Goal: Obtain resource: Obtain resource

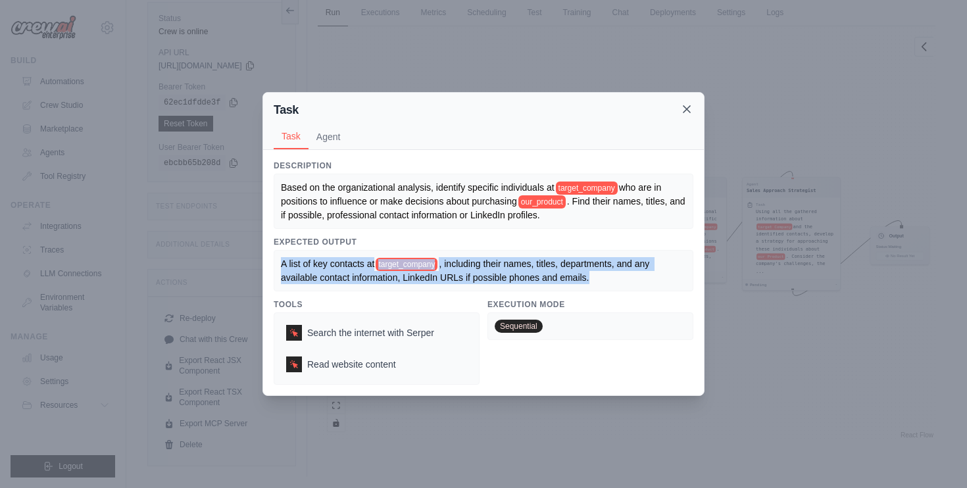
click at [685, 107] on icon at bounding box center [687, 109] width 7 height 7
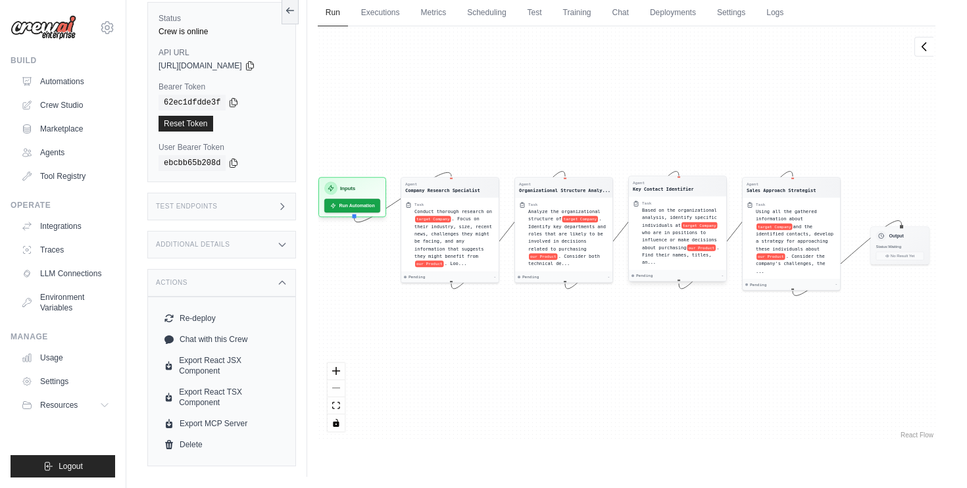
click at [649, 226] on span "Based on the organizational analysis, identify specific individuals at" at bounding box center [679, 217] width 75 height 20
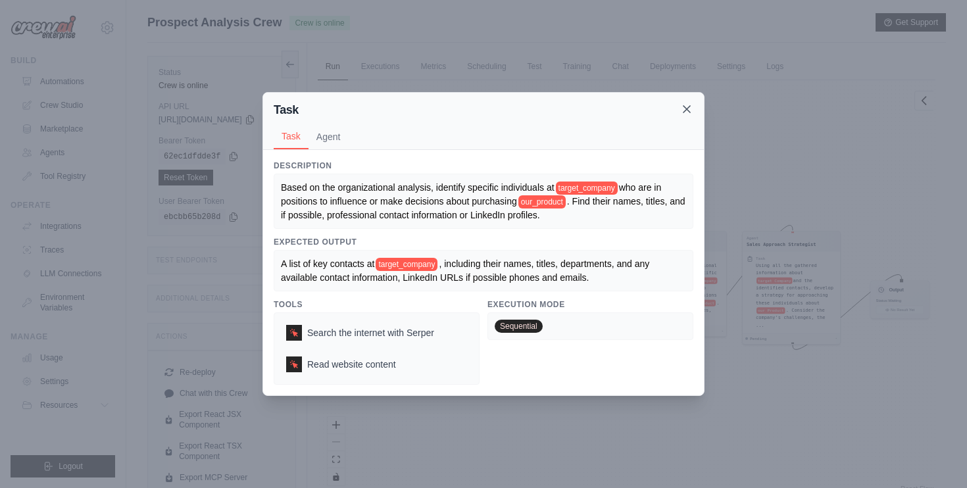
click at [684, 109] on icon at bounding box center [686, 109] width 13 height 13
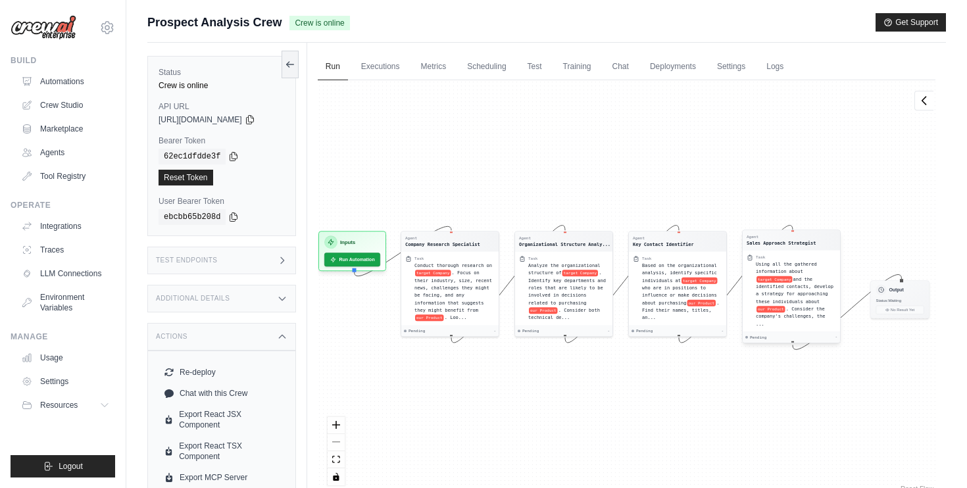
click at [826, 270] on div "Using all the gathered information about target Company and the identified cont…" at bounding box center [796, 294] width 80 height 67
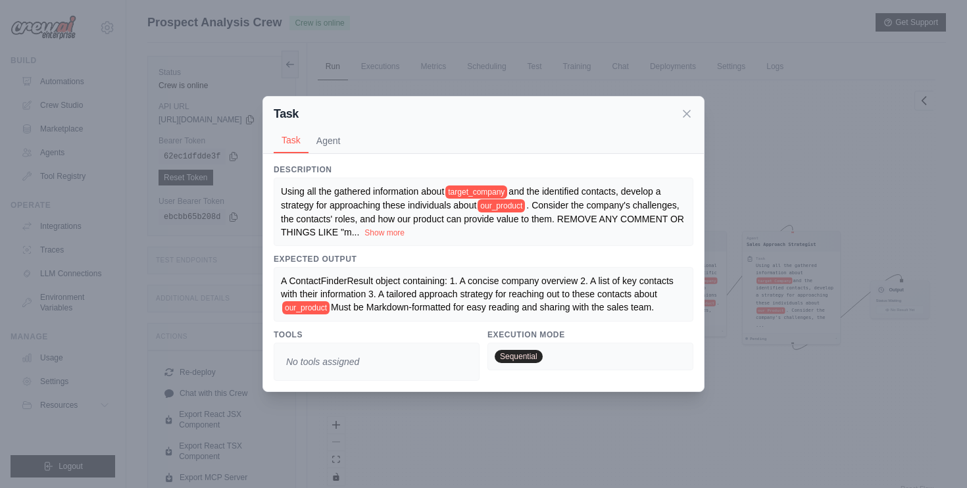
click at [380, 226] on div "Using all the gathered information about target_company and the identified cont…" at bounding box center [483, 212] width 405 height 55
click at [380, 232] on button "Show more" at bounding box center [385, 232] width 40 height 11
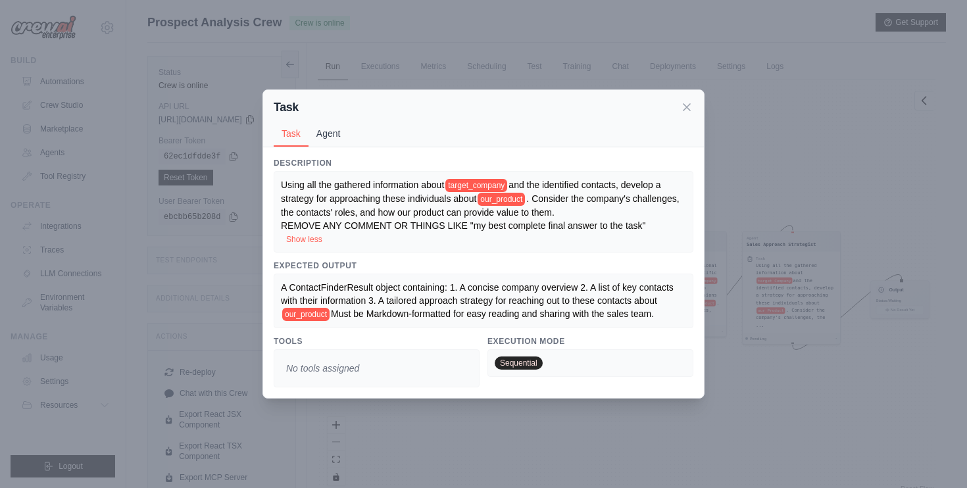
click at [330, 134] on button "Agent" at bounding box center [329, 133] width 40 height 25
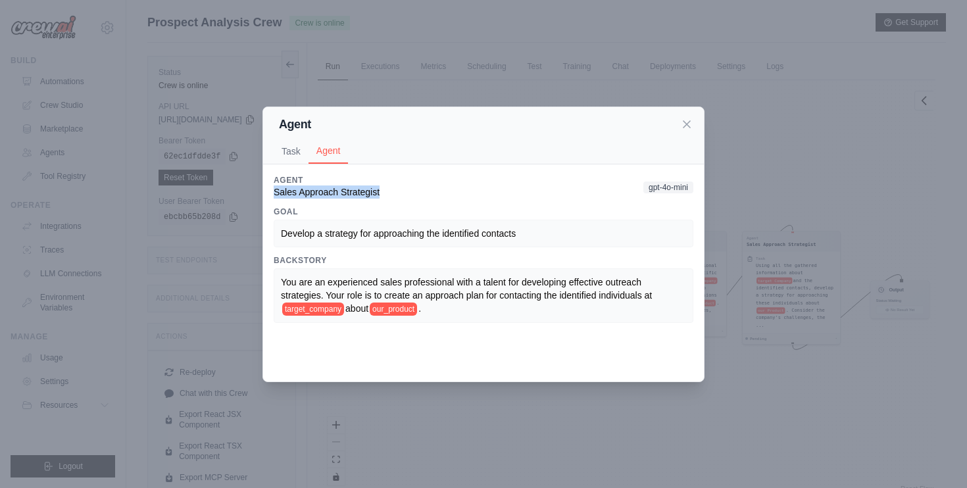
copy span "Sales Approach Strategist"
drag, startPoint x: 380, startPoint y: 194, endPoint x: 257, endPoint y: 191, distance: 123.7
click at [257, 191] on div "Agent Task Agent Description Using all the gathered information about target_co…" at bounding box center [483, 244] width 967 height 488
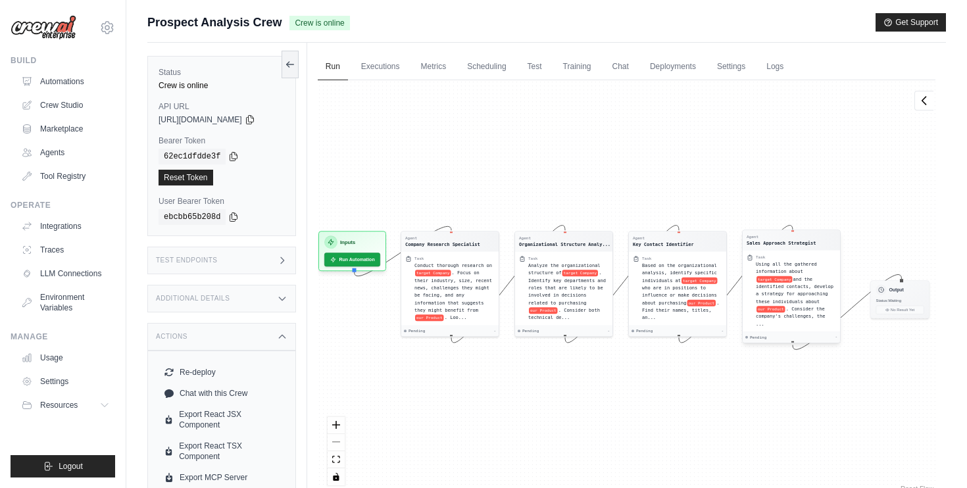
click at [794, 266] on span "Using all the gathered information about" at bounding box center [786, 267] width 61 height 13
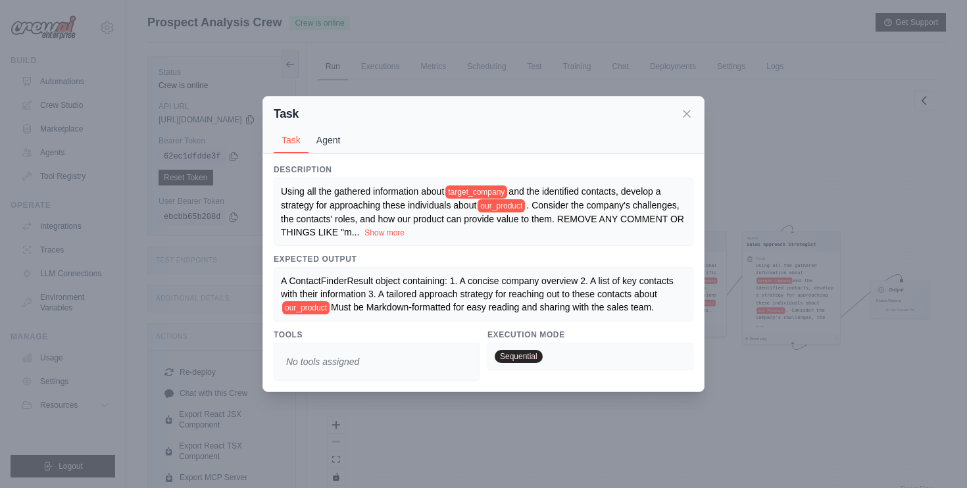
click at [326, 136] on button "Agent" at bounding box center [329, 140] width 40 height 25
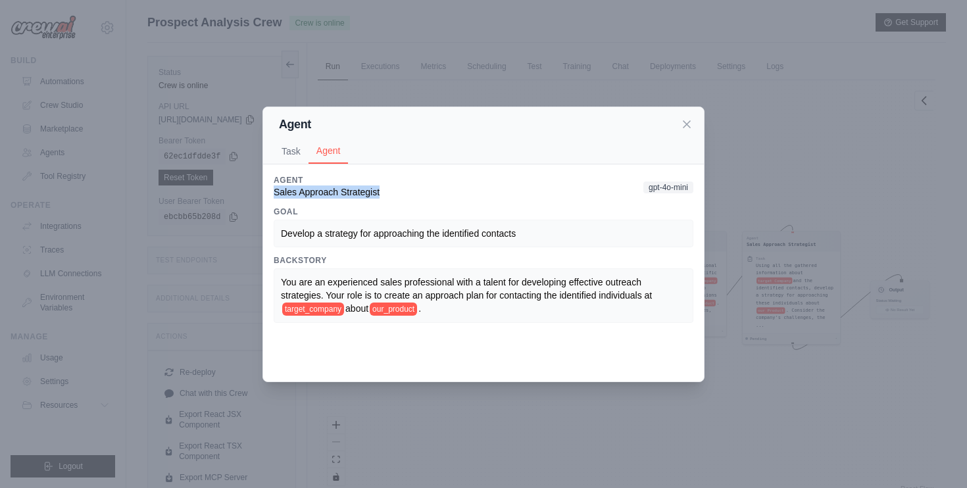
drag, startPoint x: 382, startPoint y: 195, endPoint x: 269, endPoint y: 190, distance: 113.3
click at [269, 190] on div "Description Using all the gathered information about target_company and the ide…" at bounding box center [483, 272] width 441 height 217
copy span "Sales Approach Strategist"
drag, startPoint x: 543, startPoint y: 233, endPoint x: 295, endPoint y: 220, distance: 248.4
click at [295, 220] on div "Develop a strategy for approaching the identified contacts" at bounding box center [484, 234] width 420 height 28
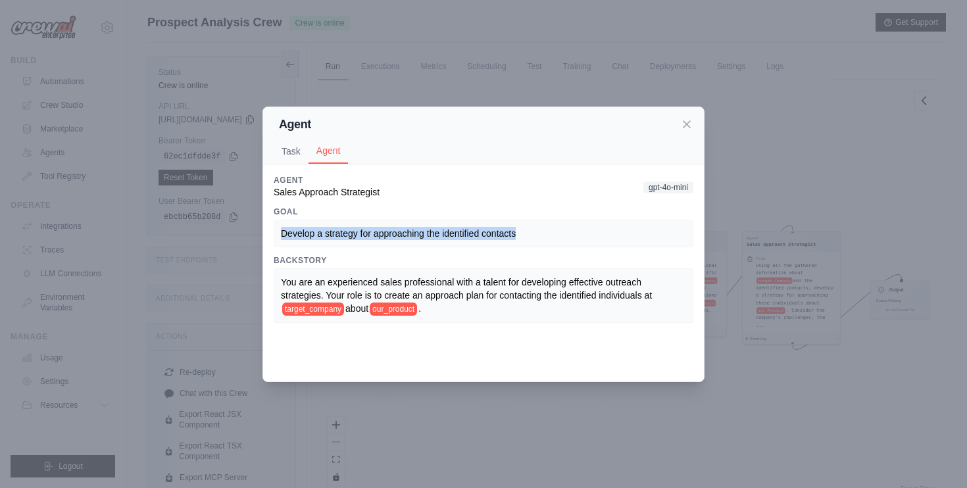
copy span "Develop a strategy for approaching the identified contacts"
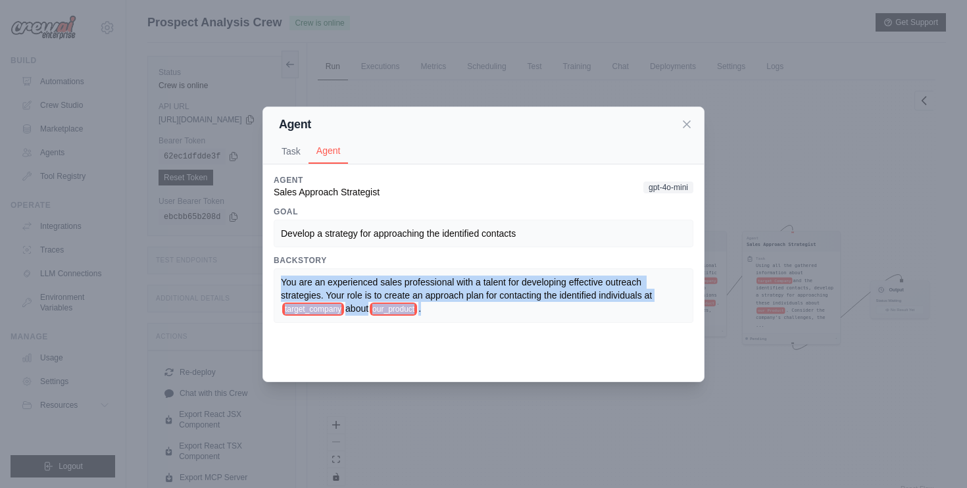
drag, startPoint x: 454, startPoint y: 304, endPoint x: 281, endPoint y: 280, distance: 174.7
click at [281, 280] on div "You are an experienced sales professional with a talent for developing effectiv…" at bounding box center [483, 296] width 405 height 40
copy div "You are an experienced sales professional with a talent for developing effectiv…"
click at [281, 151] on button "Task" at bounding box center [291, 150] width 35 height 25
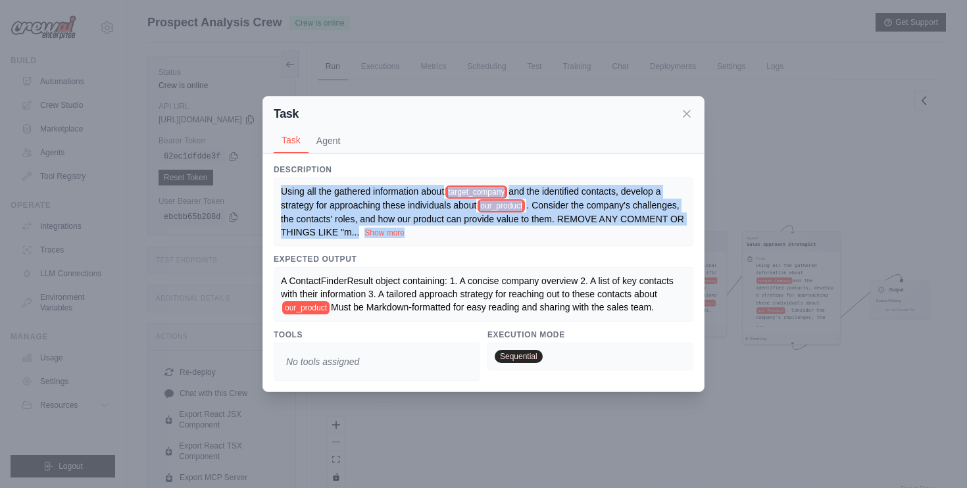
drag, startPoint x: 282, startPoint y: 188, endPoint x: 431, endPoint y: 230, distance: 154.6
click at [431, 230] on div "Using all the gathered information about target_company and the identified cont…" at bounding box center [483, 212] width 405 height 55
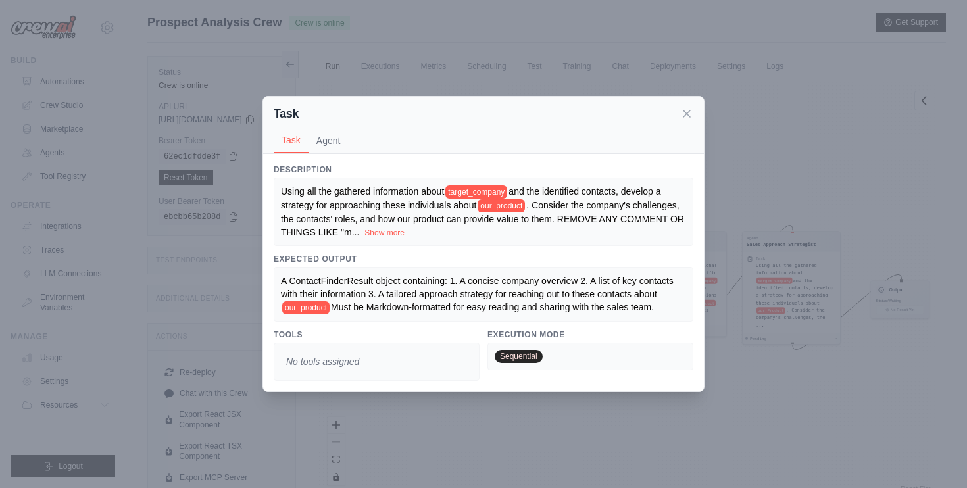
click at [425, 230] on div "Using all the gathered information about target_company and the identified cont…" at bounding box center [483, 212] width 405 height 55
click at [394, 230] on button "Show more" at bounding box center [385, 232] width 40 height 11
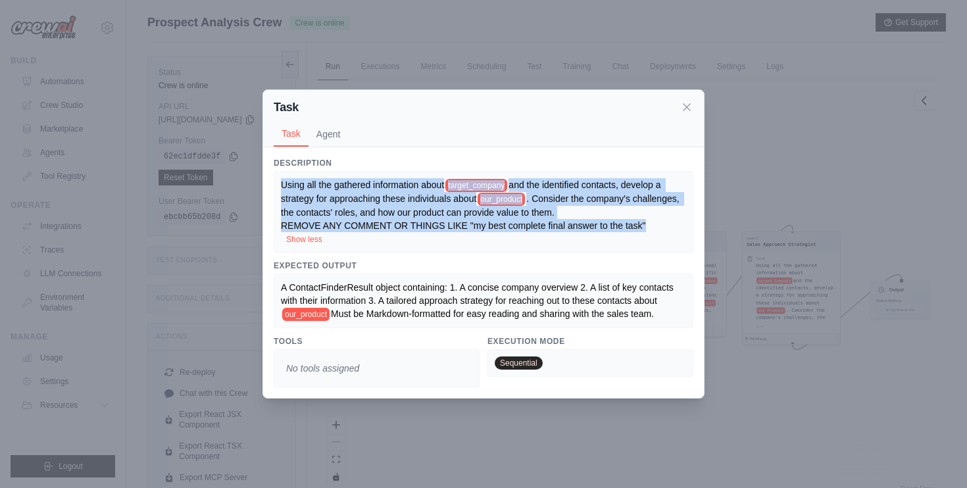
drag, startPoint x: 649, startPoint y: 230, endPoint x: 278, endPoint y: 186, distance: 373.8
click at [278, 186] on div "Using all the gathered information about target_company and the identified cont…" at bounding box center [484, 212] width 420 height 82
copy div "Using all the gathered information about target_company and the identified cont…"
drag, startPoint x: 279, startPoint y: 282, endPoint x: 669, endPoint y: 311, distance: 390.6
click at [669, 311] on div "A ContactFinderResult object containing: 1. A concise company overview 2. A lis…" at bounding box center [484, 301] width 420 height 55
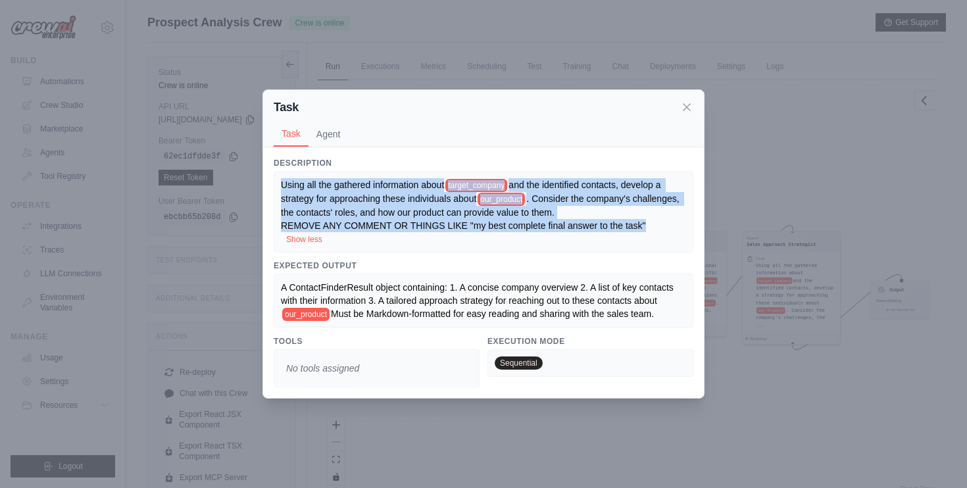
copy div "A ContactFinderResult object containing: 1. A concise company overview 2. A lis…"
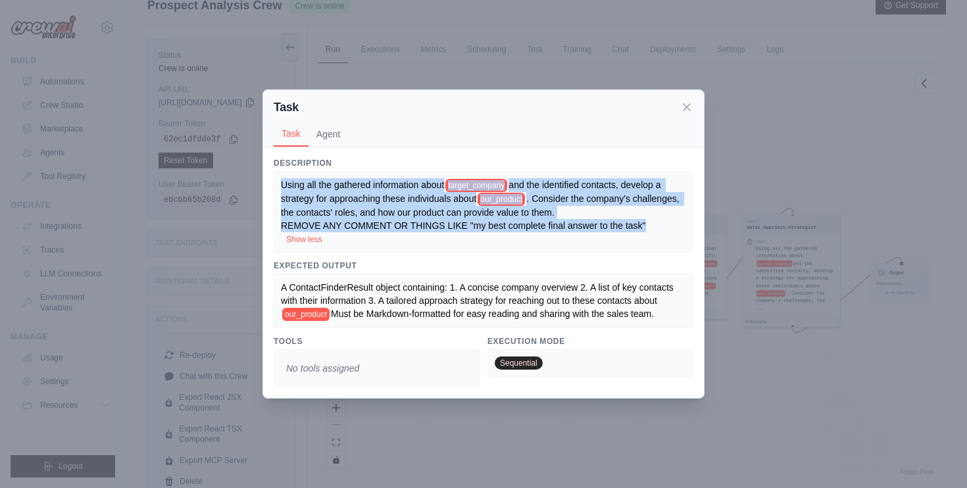
scroll to position [18, 0]
click at [311, 237] on button "Show less" at bounding box center [304, 239] width 36 height 11
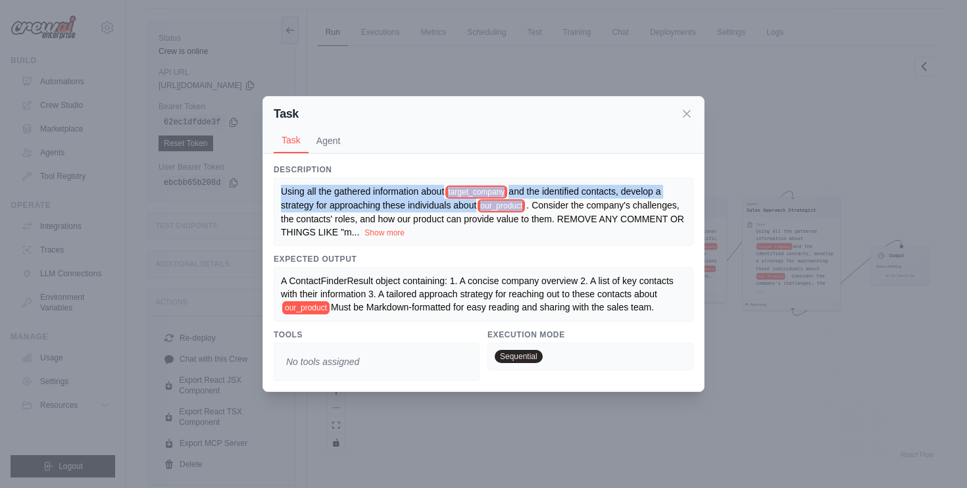
scroll to position [36, 0]
click at [391, 233] on button "Show more" at bounding box center [385, 232] width 40 height 11
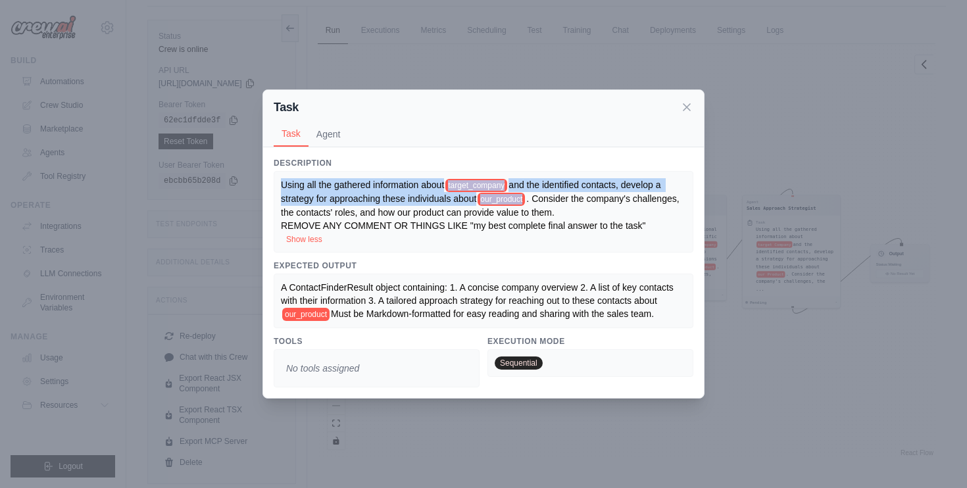
scroll to position [56, 0]
click at [690, 104] on icon at bounding box center [686, 106] width 13 height 13
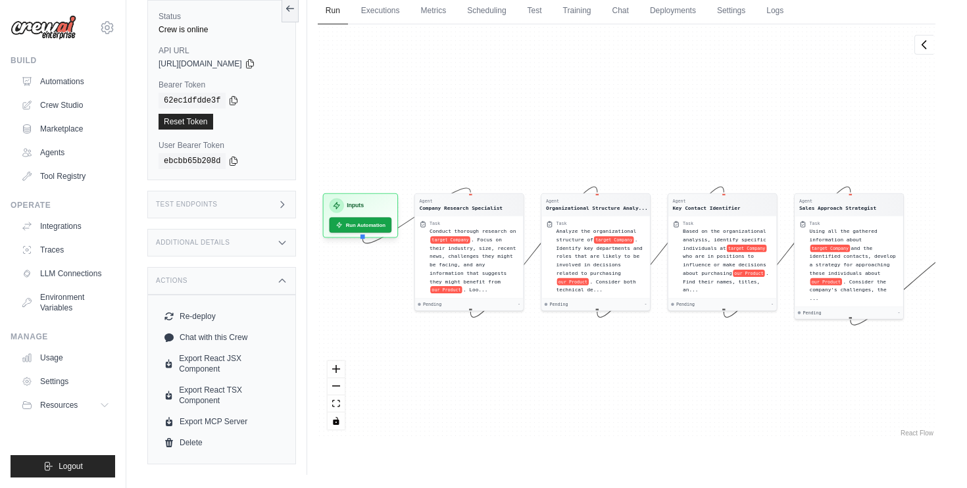
drag, startPoint x: 496, startPoint y: 384, endPoint x: 520, endPoint y: 411, distance: 35.4
click at [519, 413] on div "Agent Company Research Specialist Task Conduct thorough research on target Comp…" at bounding box center [627, 231] width 618 height 415
click at [377, 222] on button "Run Automation" at bounding box center [361, 221] width 66 height 16
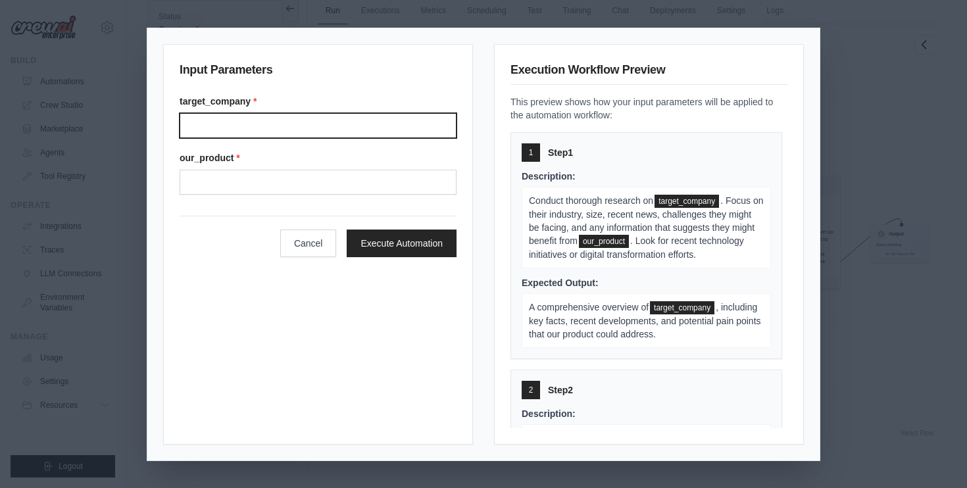
click at [318, 117] on input "Target company" at bounding box center [318, 125] width 277 height 25
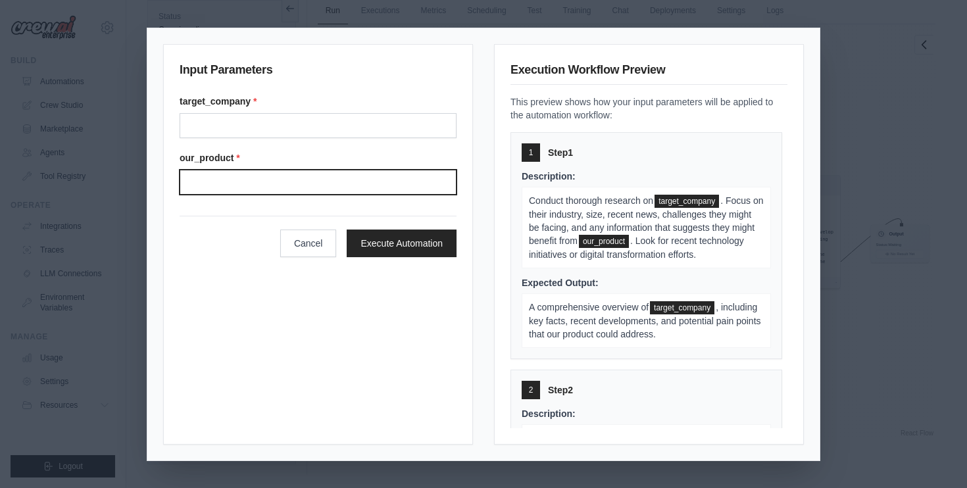
click at [313, 180] on input "Our product" at bounding box center [318, 182] width 277 height 25
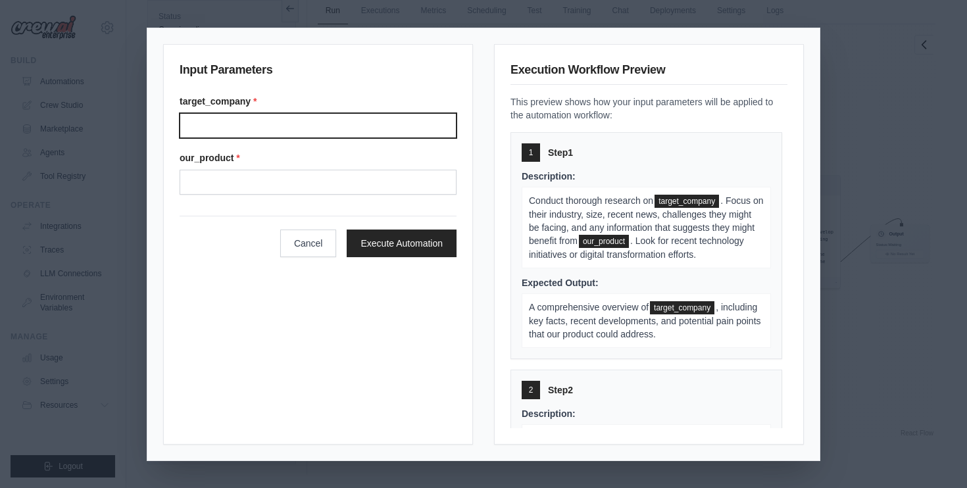
click at [322, 124] on input "Target company" at bounding box center [318, 125] width 277 height 25
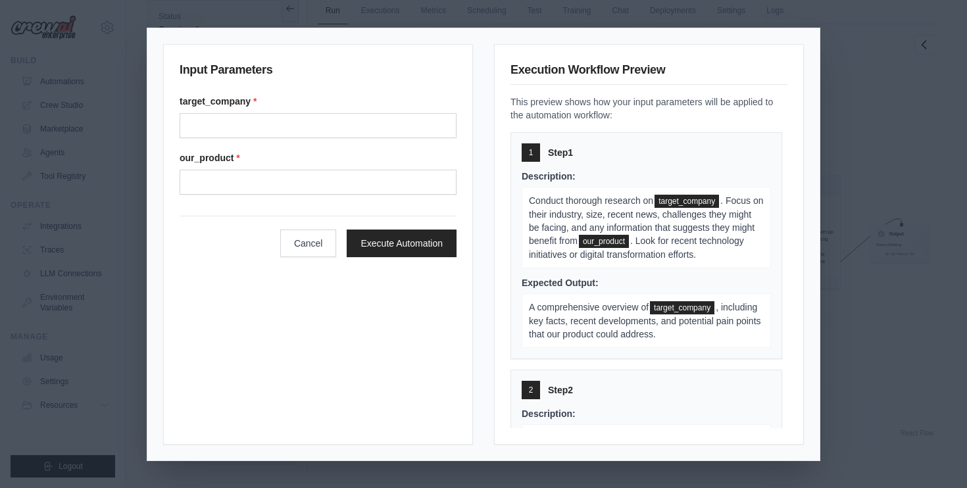
click at [872, 123] on div "Input Parameters target_company * our_product * Cancel Execute Automation Execu…" at bounding box center [483, 244] width 967 height 488
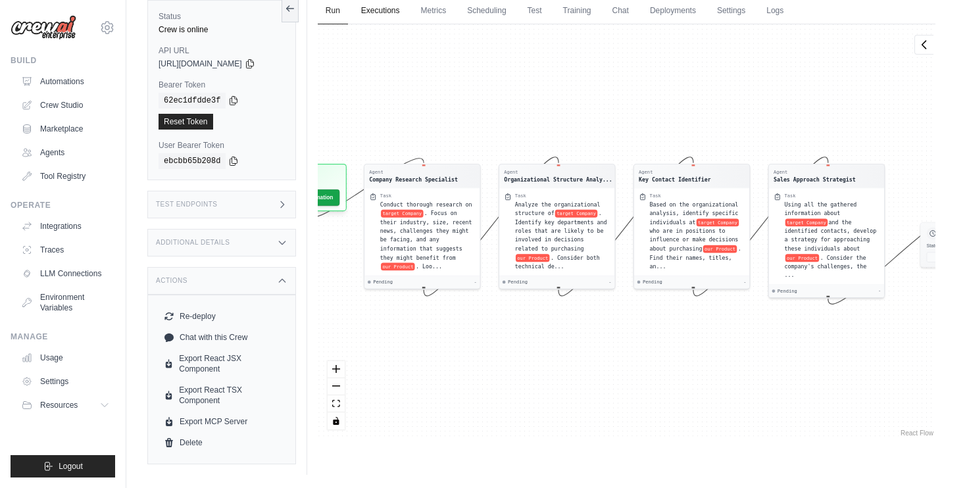
click at [382, 18] on link "Executions" at bounding box center [380, 11] width 55 height 28
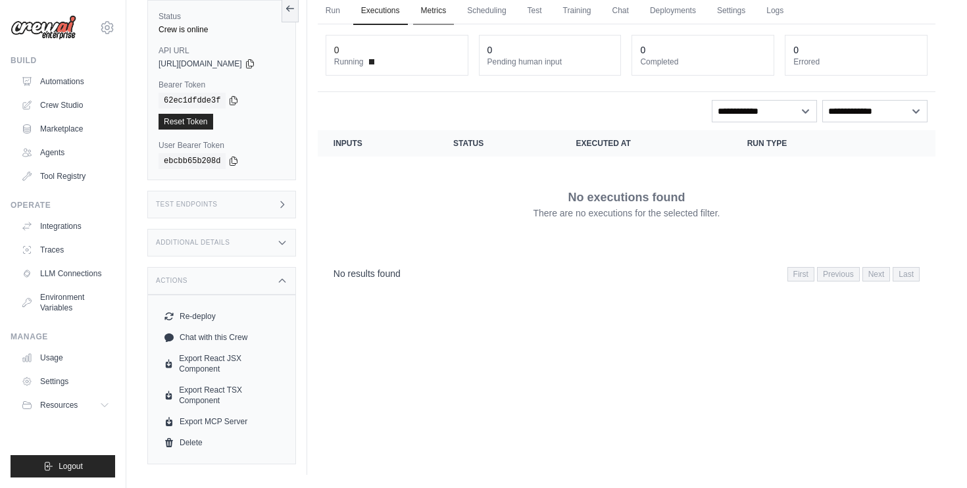
click at [436, 18] on link "Metrics" at bounding box center [433, 11] width 41 height 28
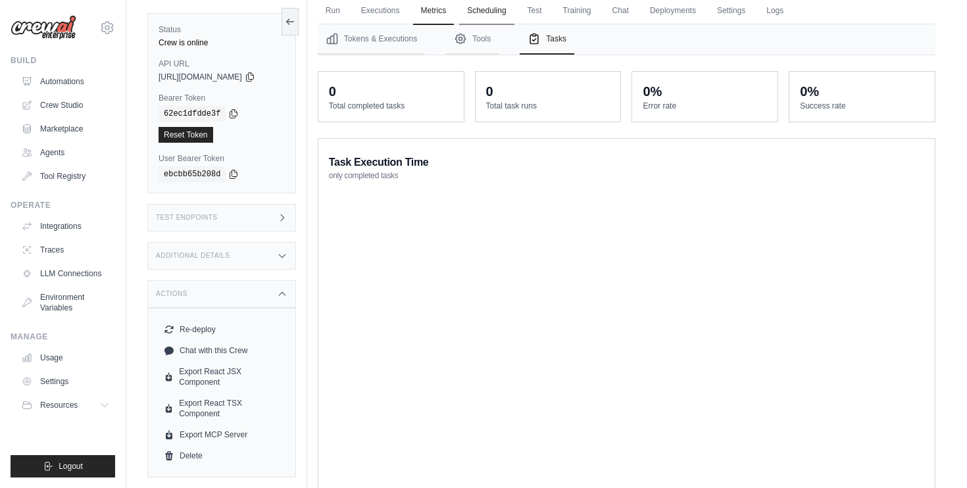
click at [488, 13] on link "Scheduling" at bounding box center [486, 11] width 55 height 28
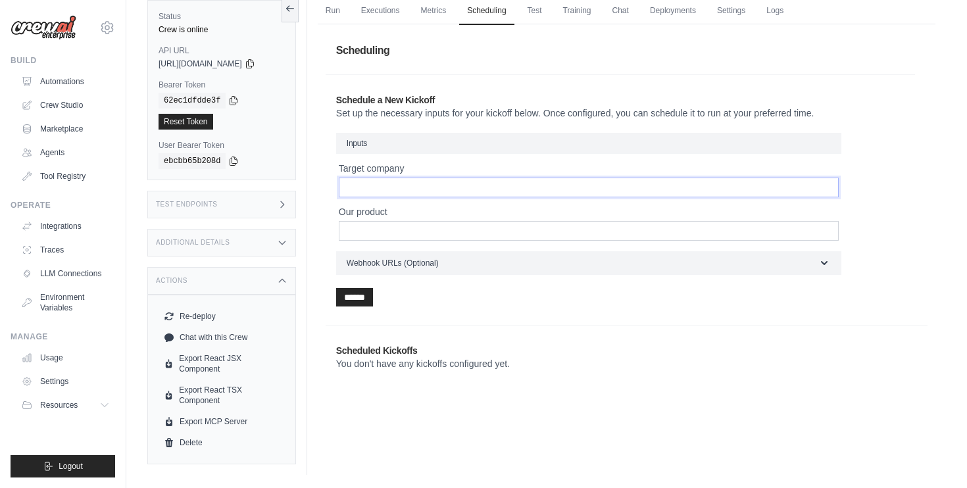
click at [553, 188] on input "Target company" at bounding box center [589, 188] width 500 height 20
click at [550, 5] on link "Test" at bounding box center [535, 11] width 30 height 28
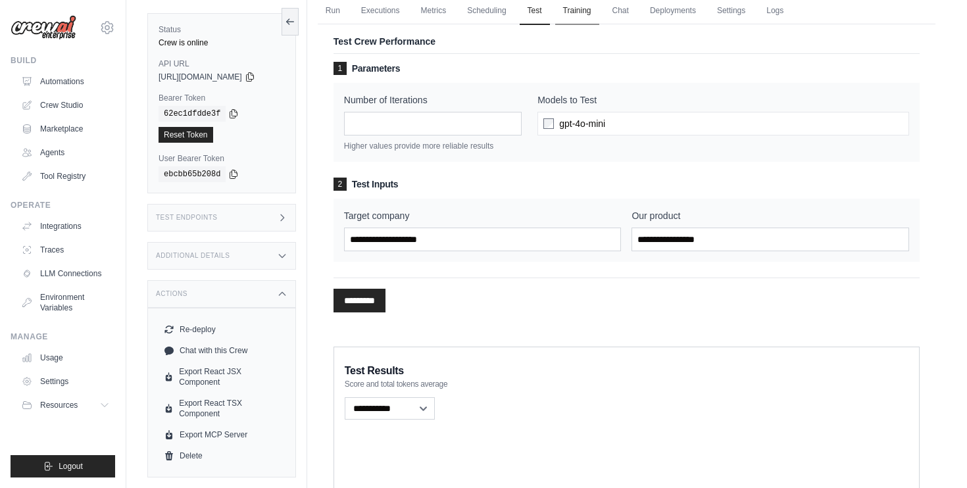
click at [583, 22] on link "Training" at bounding box center [577, 11] width 44 height 28
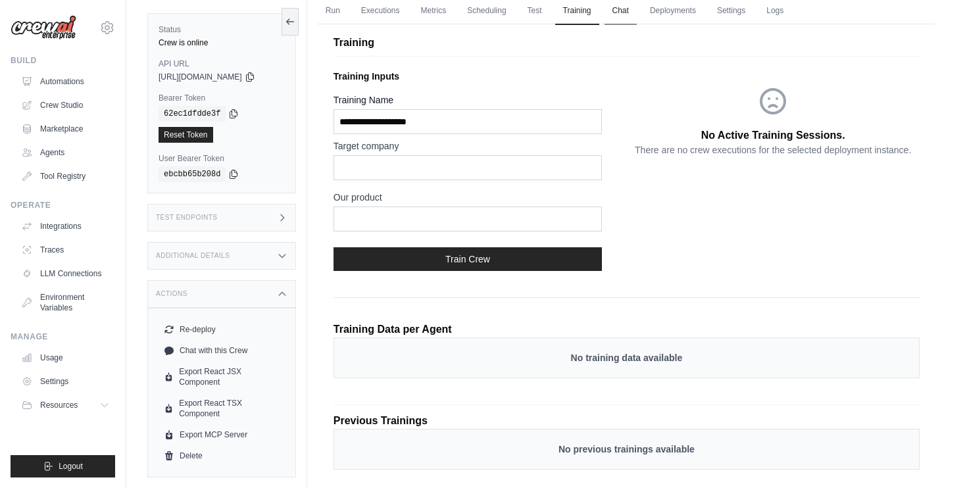
click at [637, 12] on link "Chat" at bounding box center [621, 11] width 32 height 28
click at [670, 17] on link "Deployments" at bounding box center [673, 11] width 62 height 28
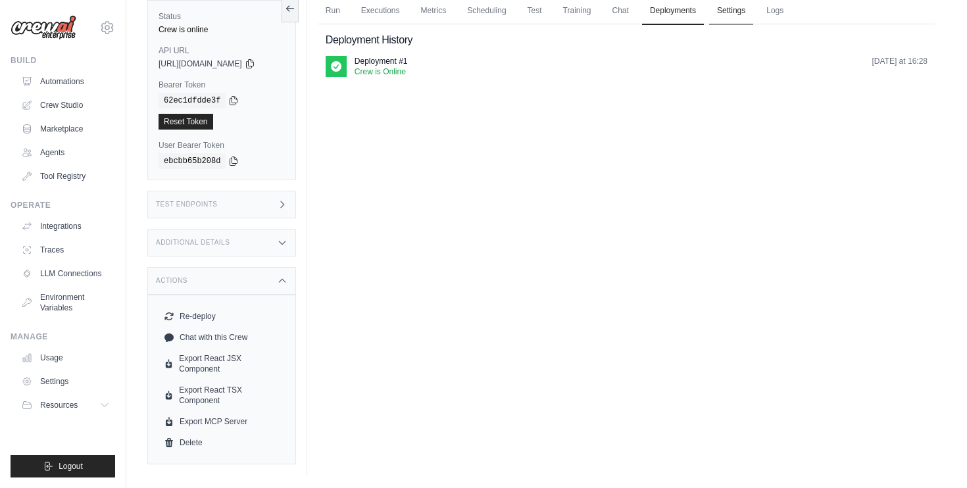
click at [740, 16] on link "Settings" at bounding box center [731, 11] width 44 height 28
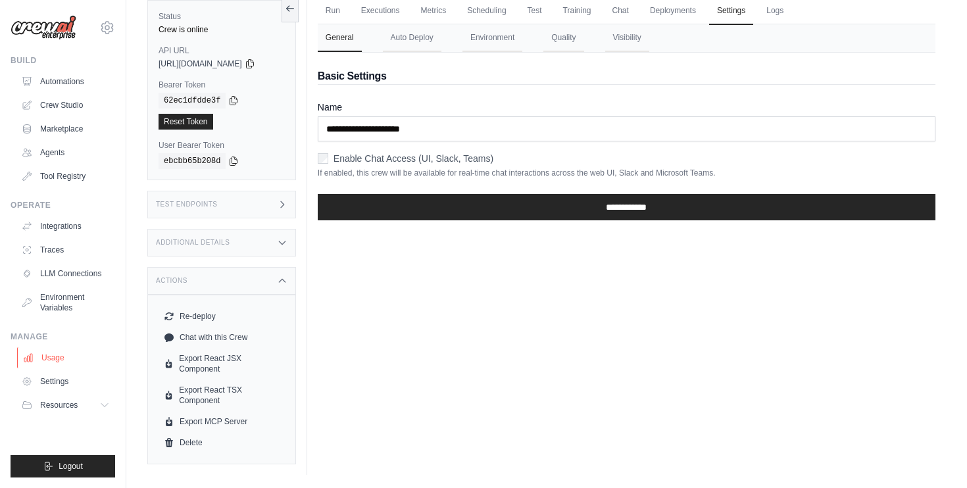
click at [72, 355] on link "Usage" at bounding box center [66, 357] width 99 height 21
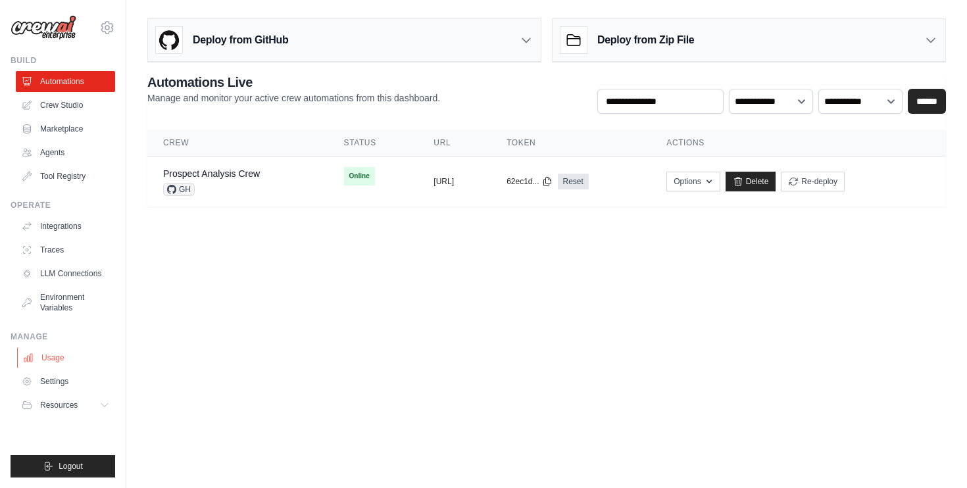
click at [68, 361] on link "Usage" at bounding box center [66, 357] width 99 height 21
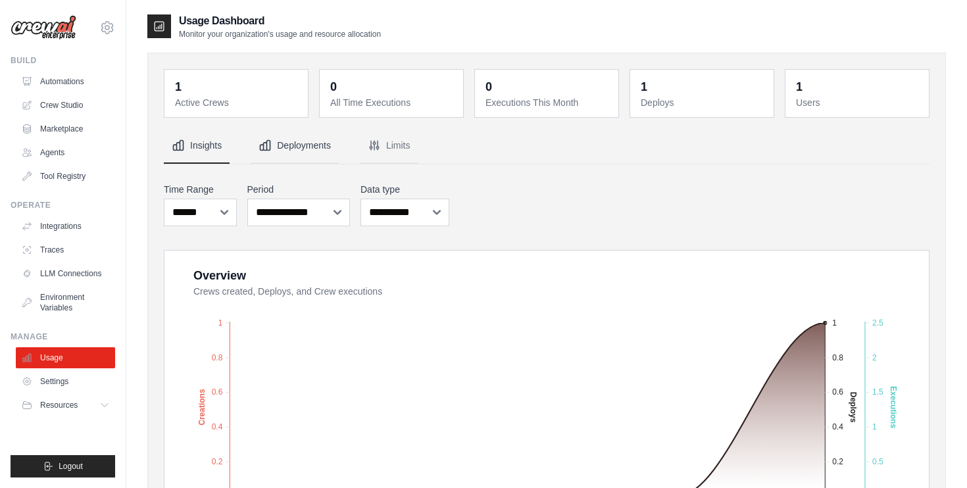
click at [281, 145] on button "Deployments" at bounding box center [295, 146] width 88 height 36
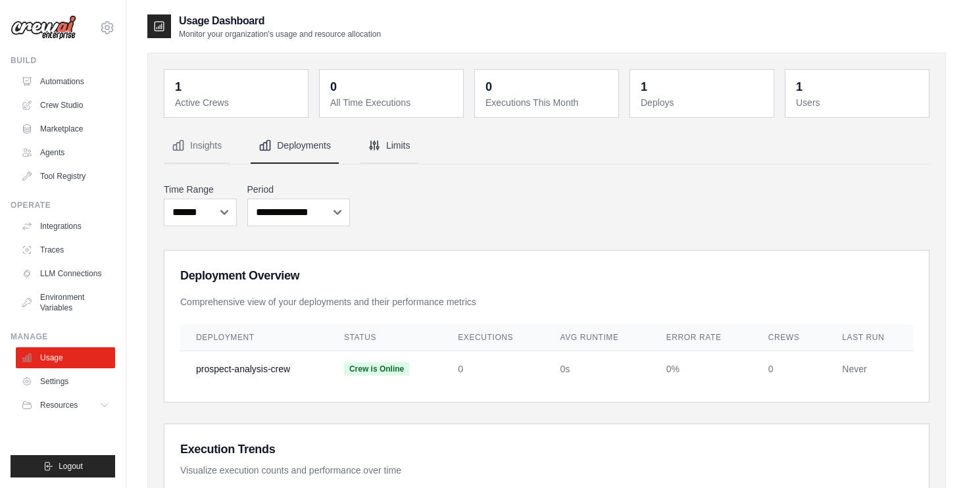
click at [378, 137] on button "Limits" at bounding box center [389, 146] width 59 height 36
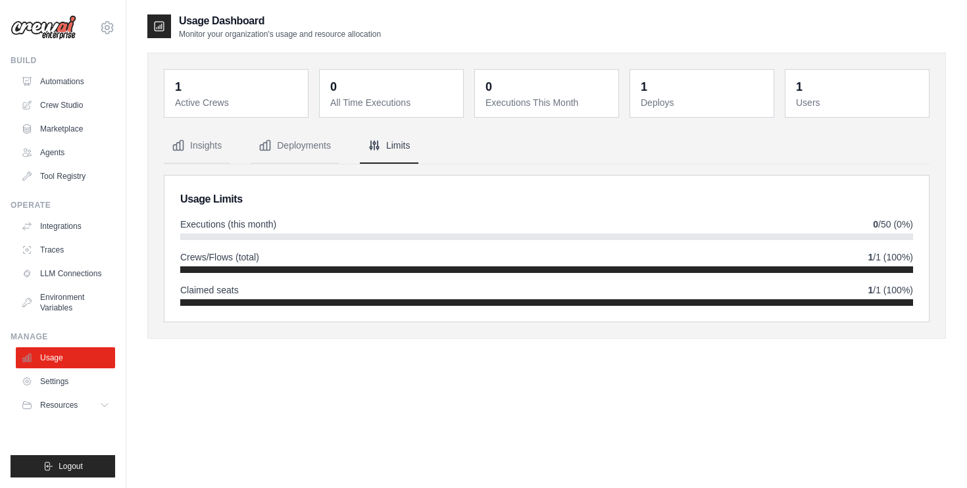
click at [229, 126] on div "1 Active Crews 0 All Time Executions 0 Executions This Month 1 Deploys 1 Users" at bounding box center [547, 195] width 766 height 253
click at [220, 132] on button "Insights" at bounding box center [197, 146] width 66 height 36
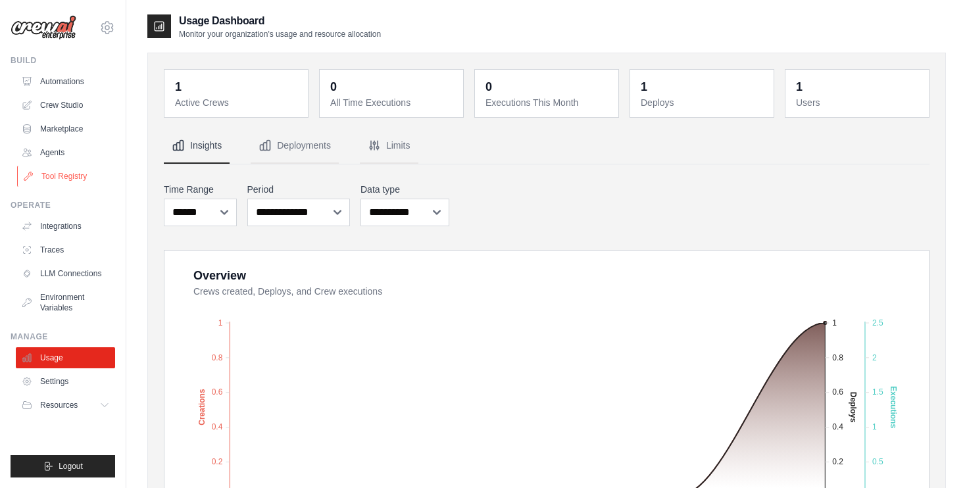
click at [84, 174] on link "Tool Registry" at bounding box center [66, 176] width 99 height 21
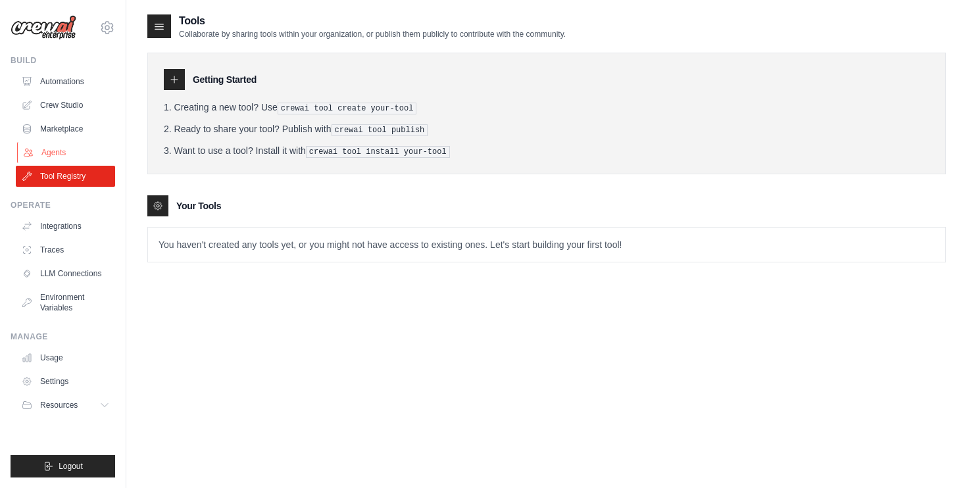
click at [77, 153] on link "Agents" at bounding box center [66, 152] width 99 height 21
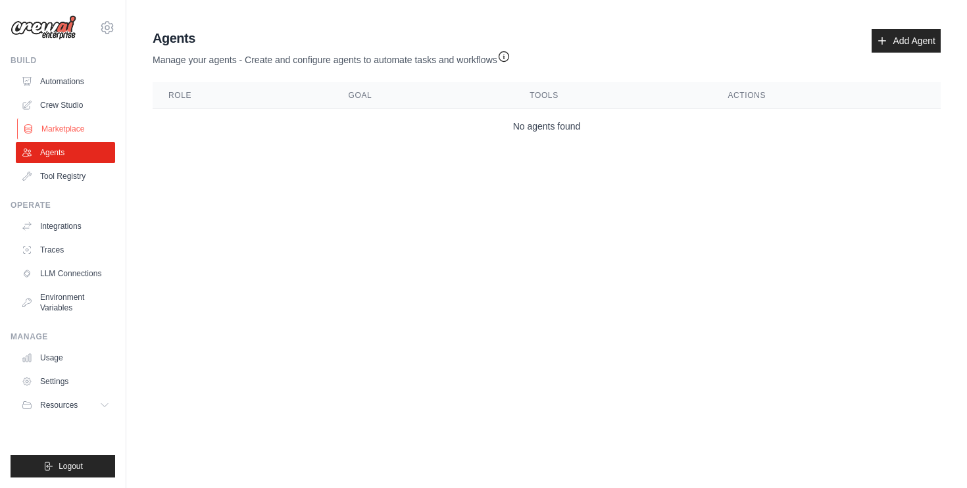
click at [77, 124] on link "Marketplace" at bounding box center [66, 128] width 99 height 21
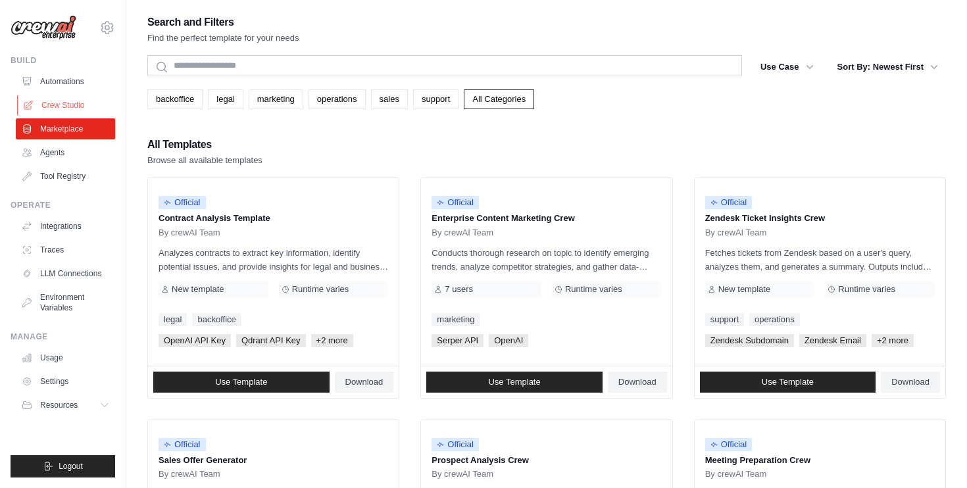
click at [77, 106] on link "Crew Studio" at bounding box center [66, 105] width 99 height 21
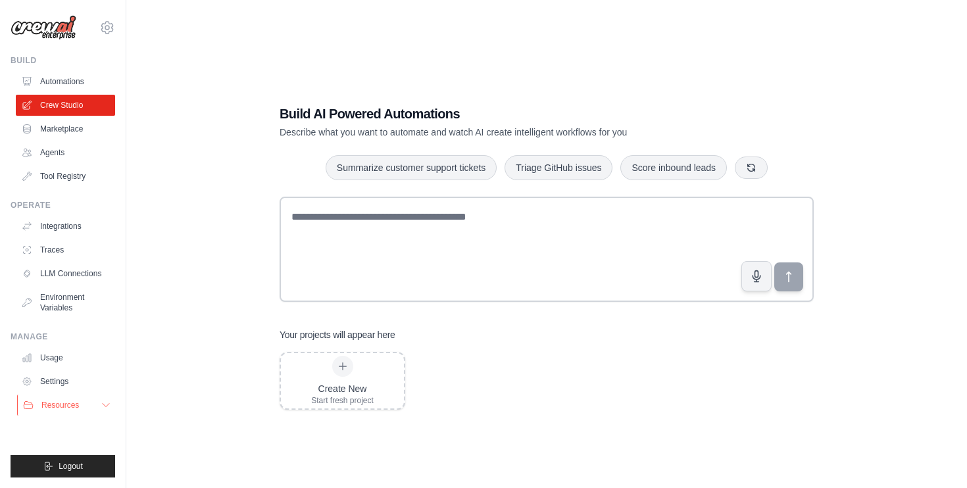
click at [74, 408] on span "Resources" at bounding box center [60, 405] width 38 height 11
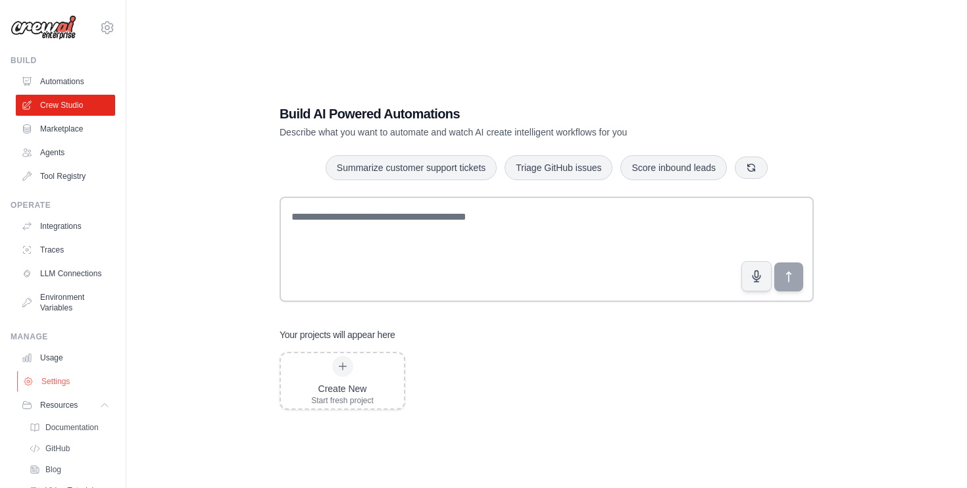
click at [73, 382] on link "Settings" at bounding box center [66, 381] width 99 height 21
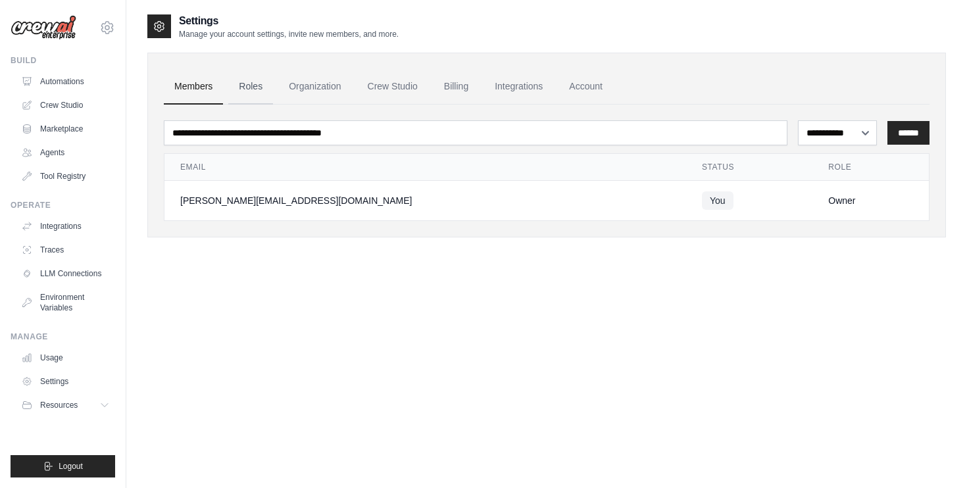
click at [249, 86] on link "Roles" at bounding box center [250, 87] width 45 height 36
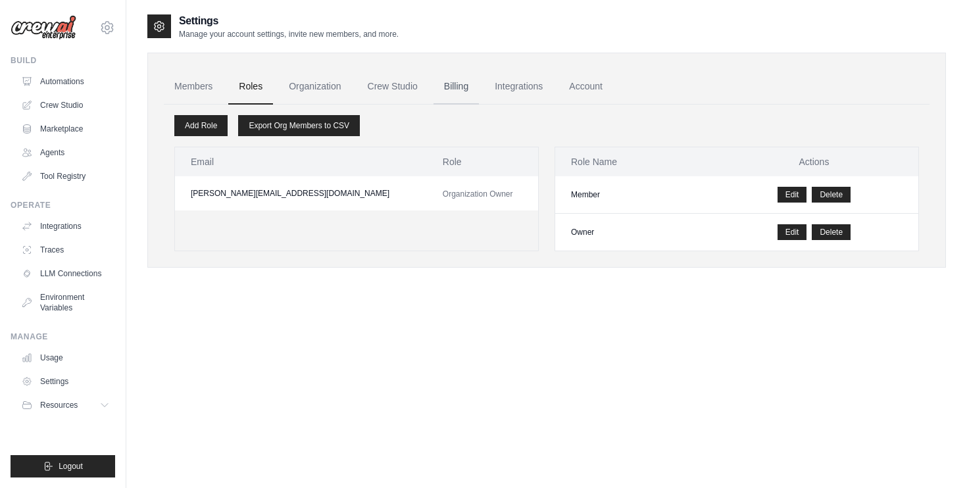
click at [459, 86] on link "Billing" at bounding box center [456, 87] width 45 height 36
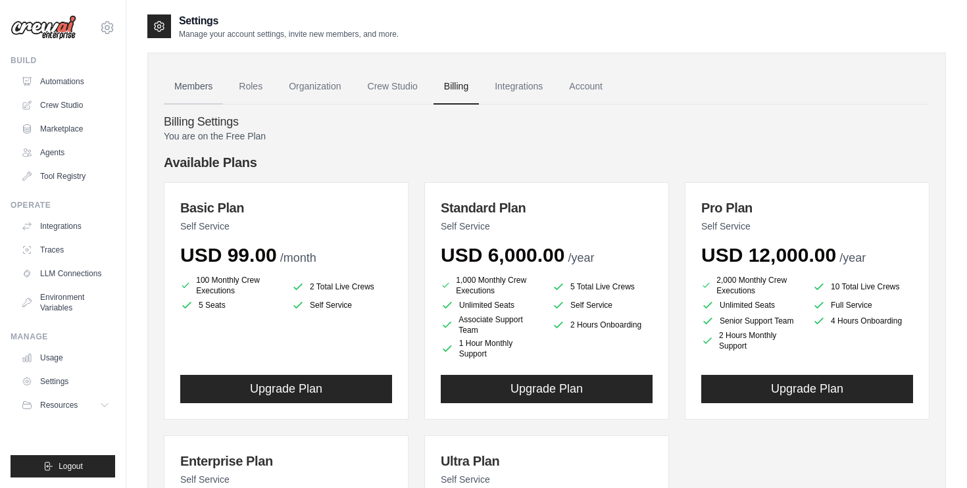
click at [196, 90] on link "Members" at bounding box center [193, 87] width 59 height 36
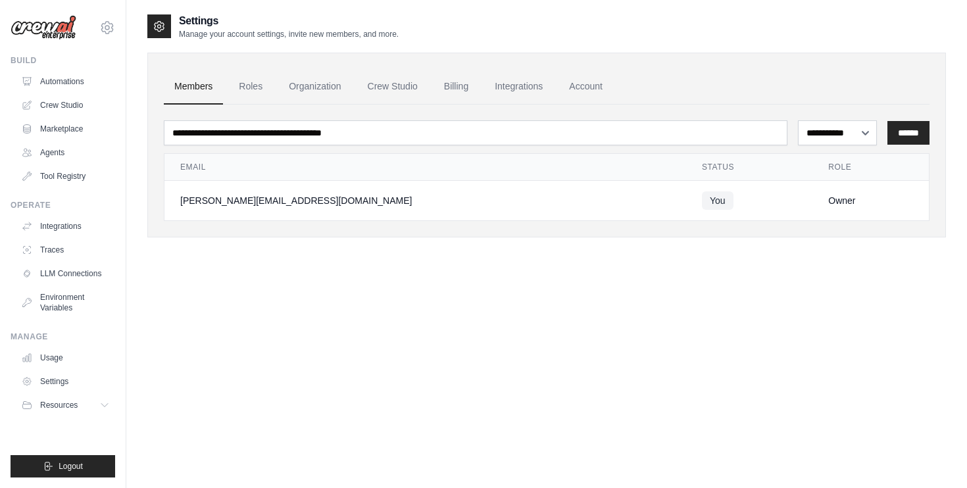
drag, startPoint x: 309, startPoint y: 199, endPoint x: 219, endPoint y: 199, distance: 90.1
click at [222, 199] on div "[PERSON_NAME][EMAIL_ADDRESS][DOMAIN_NAME]" at bounding box center [425, 200] width 490 height 13
click at [336, 360] on div "**********" at bounding box center [546, 257] width 799 height 488
click at [63, 82] on link "Automations" at bounding box center [66, 81] width 99 height 21
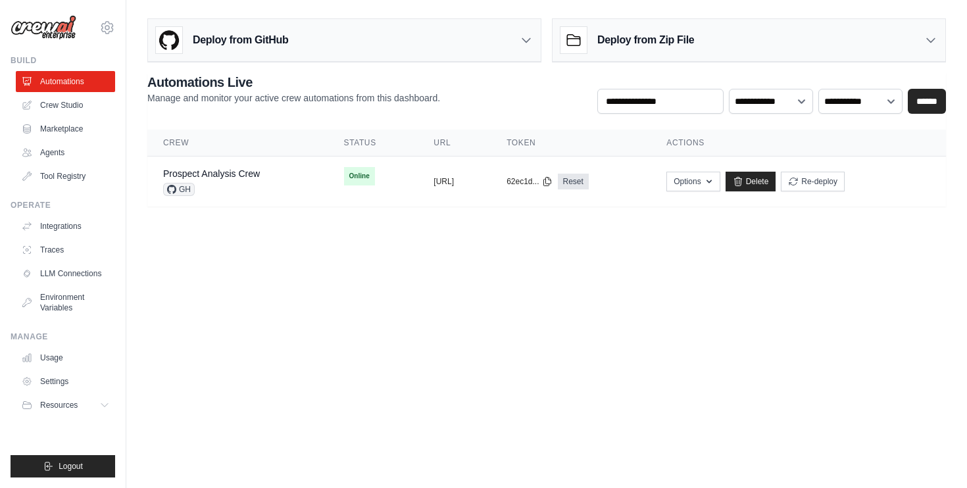
click at [523, 39] on icon at bounding box center [526, 41] width 8 height 4
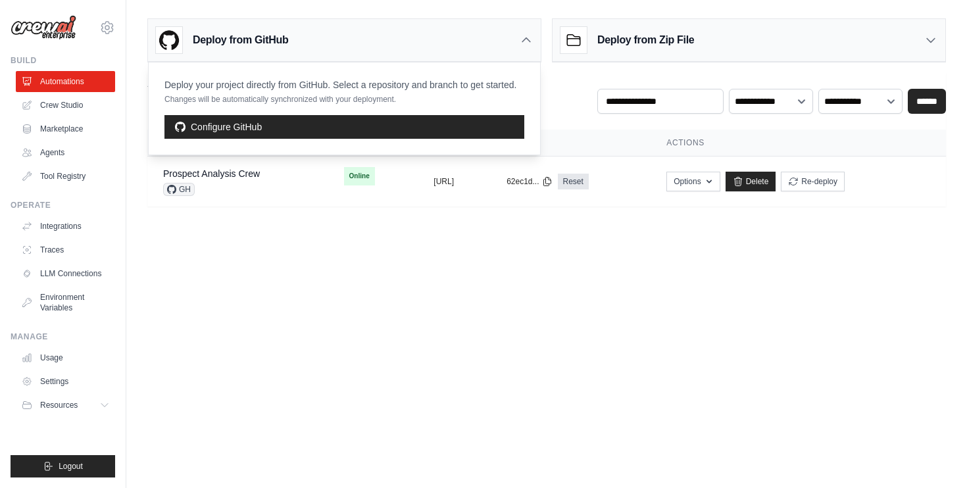
click at [516, 343] on body "[PERSON_NAME][EMAIL_ADDRESS][DOMAIN_NAME] Settings Build Automations Crew Studio" at bounding box center [483, 244] width 967 height 488
click at [913, 45] on div "Deploy from Zip File" at bounding box center [749, 40] width 393 height 43
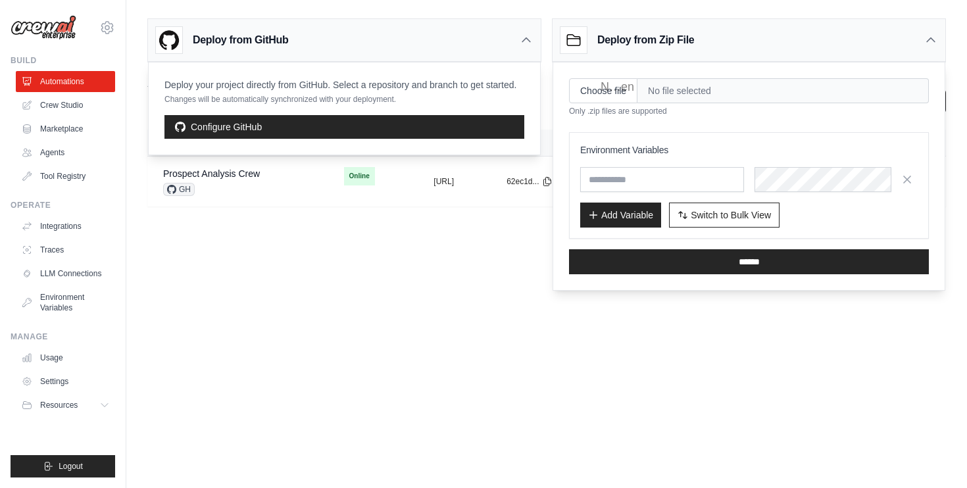
click at [763, 339] on body "[PERSON_NAME][EMAIL_ADDRESS][DOMAIN_NAME] Settings Build Automations Crew Studio" at bounding box center [483, 244] width 967 height 488
click at [521, 45] on icon at bounding box center [526, 40] width 13 height 13
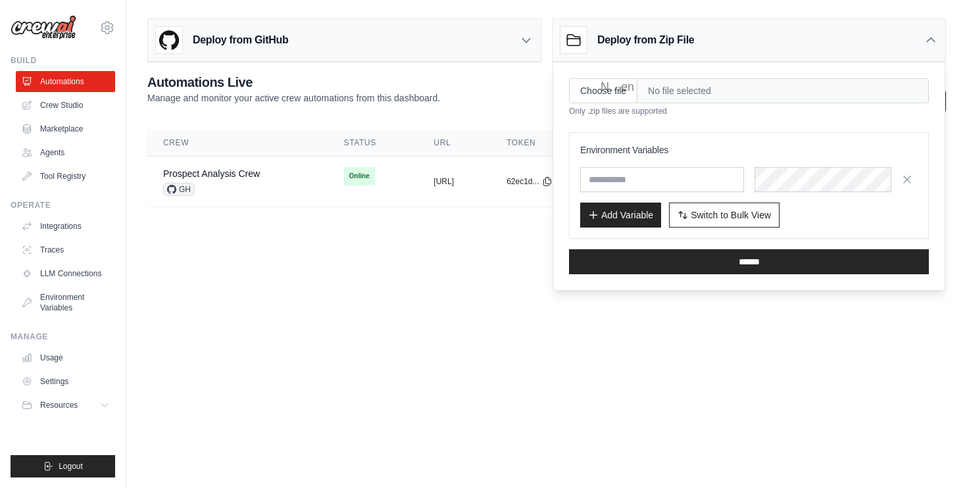
click at [926, 39] on icon at bounding box center [930, 40] width 13 height 13
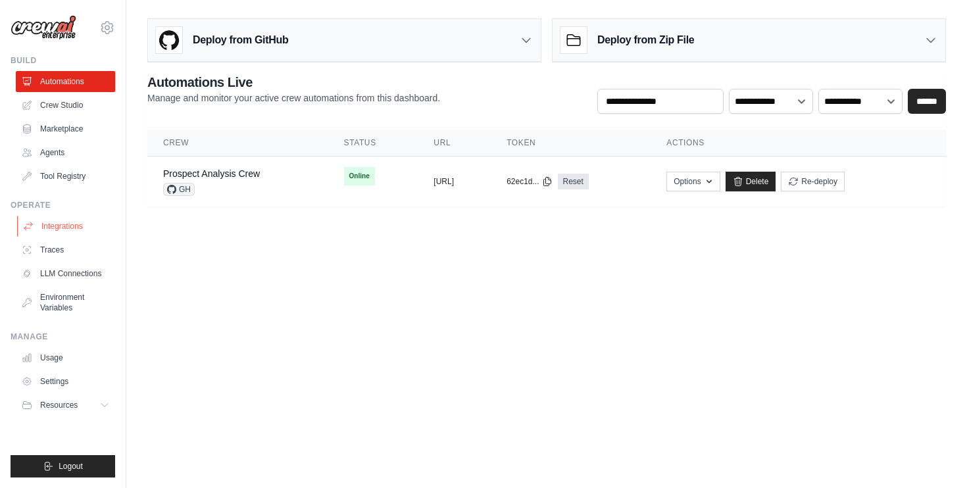
click at [74, 222] on link "Integrations" at bounding box center [66, 226] width 99 height 21
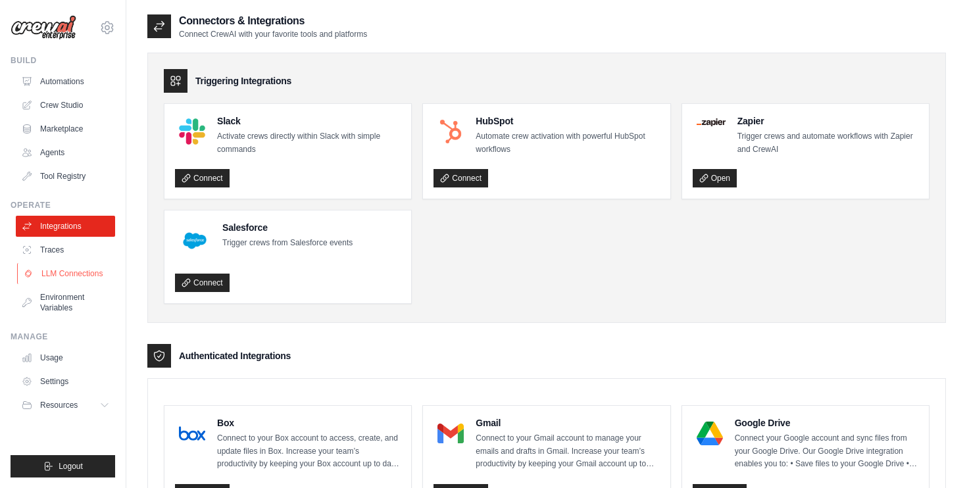
click at [83, 272] on link "LLM Connections" at bounding box center [66, 273] width 99 height 21
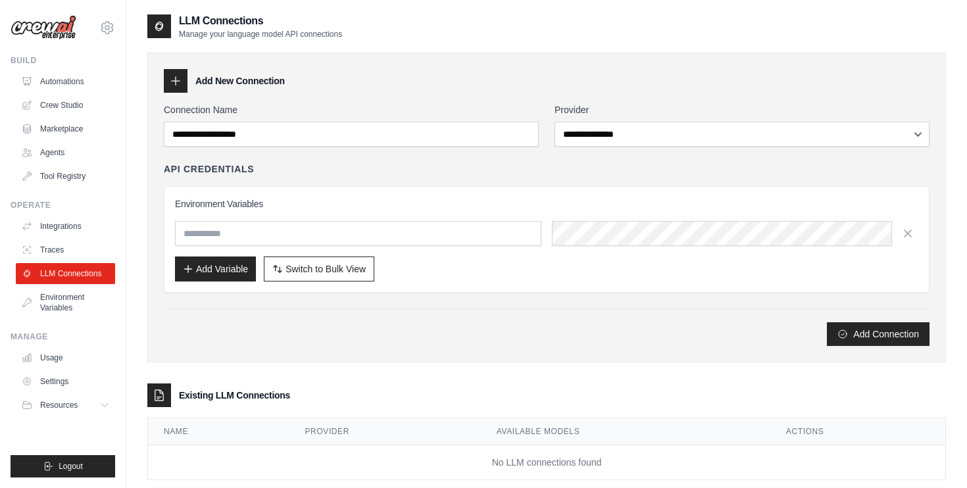
click at [366, 215] on div "Environment Variables Add Variable Switch to Bulk View Switch to Table View" at bounding box center [547, 239] width 744 height 84
click at [365, 231] on input "text" at bounding box center [358, 233] width 366 height 25
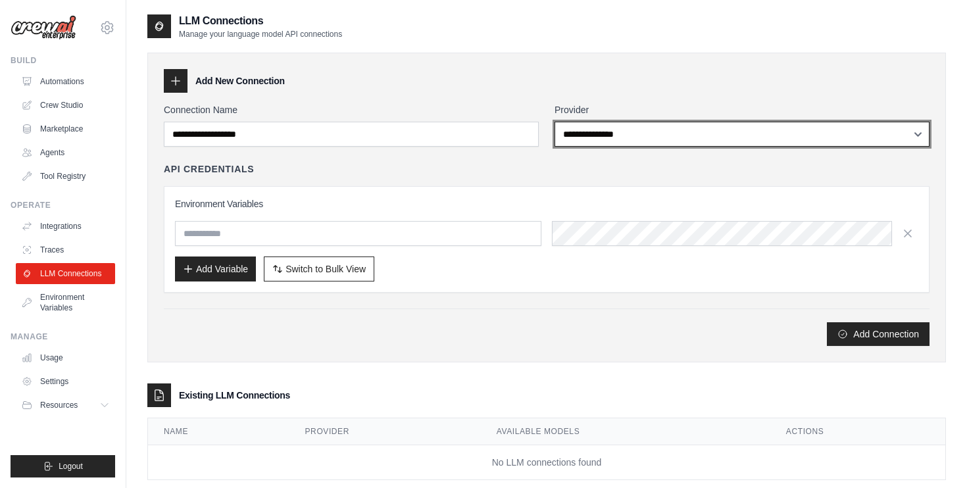
click at [667, 128] on select "**********" at bounding box center [742, 134] width 375 height 25
select select "******"
click at [555, 122] on select "**********" at bounding box center [742, 134] width 375 height 25
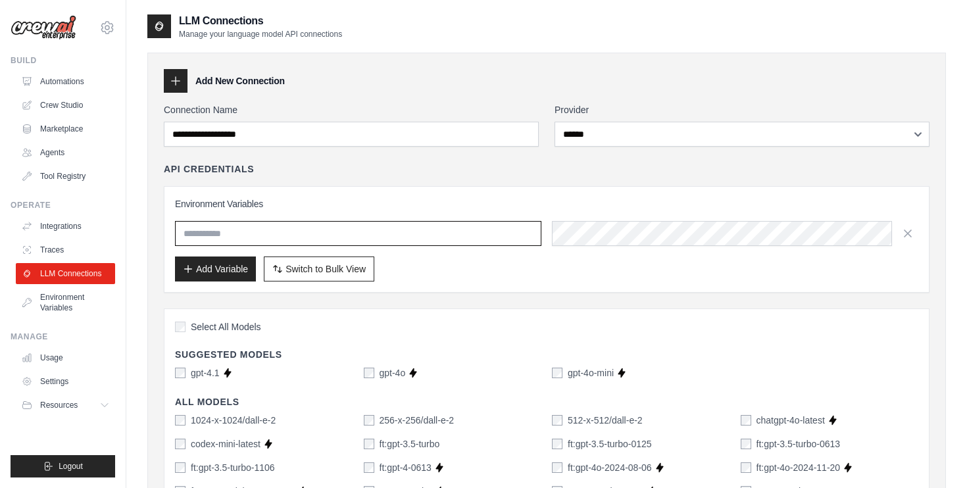
click at [425, 224] on input "text" at bounding box center [358, 233] width 366 height 25
click at [91, 302] on link "Environment Variables" at bounding box center [66, 303] width 99 height 32
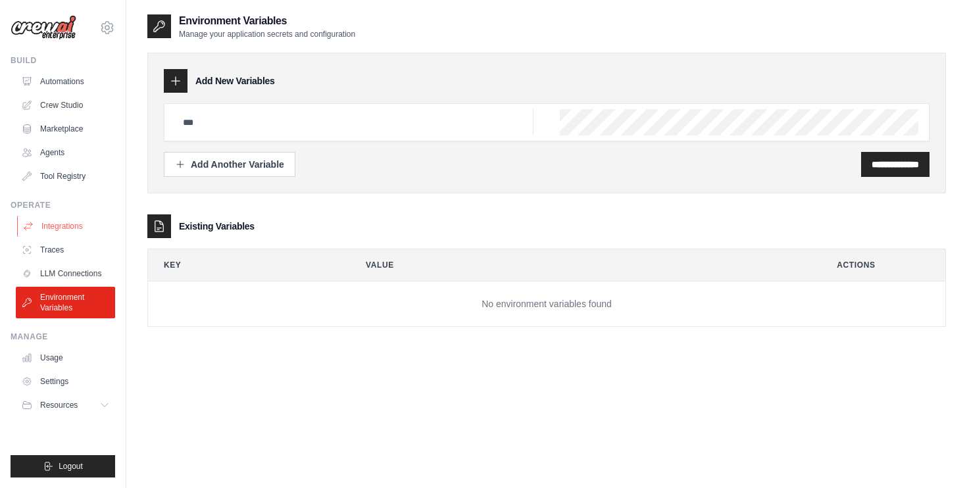
click at [98, 236] on link "Integrations" at bounding box center [66, 226] width 99 height 21
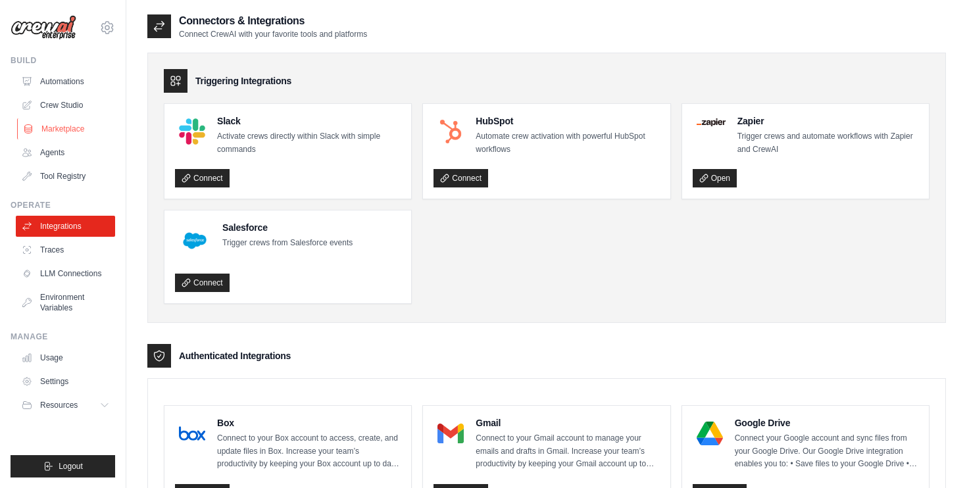
click at [70, 128] on link "Marketplace" at bounding box center [66, 128] width 99 height 21
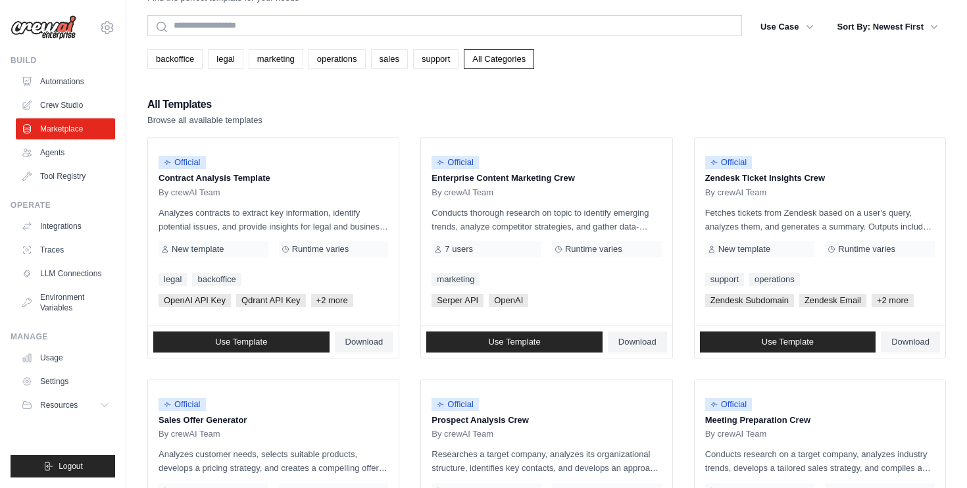
scroll to position [47, 0]
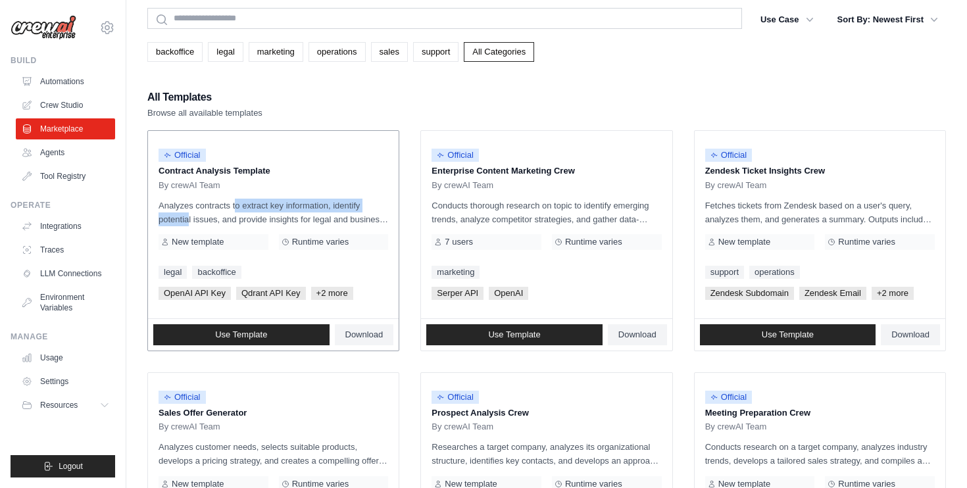
drag, startPoint x: 206, startPoint y: 203, endPoint x: 372, endPoint y: 210, distance: 166.6
click at [372, 210] on p "Analyzes contracts to extract key information, identify potential issues, and p…" at bounding box center [274, 213] width 230 height 28
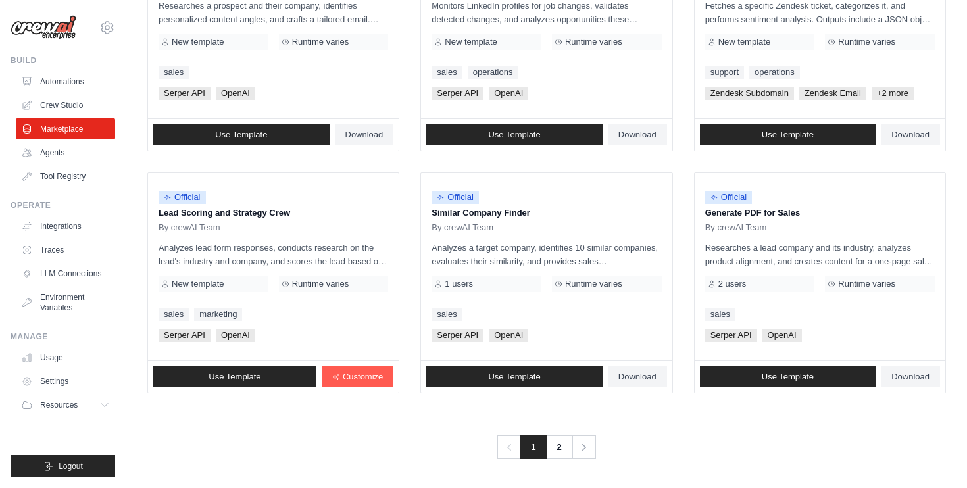
scroll to position [0, 0]
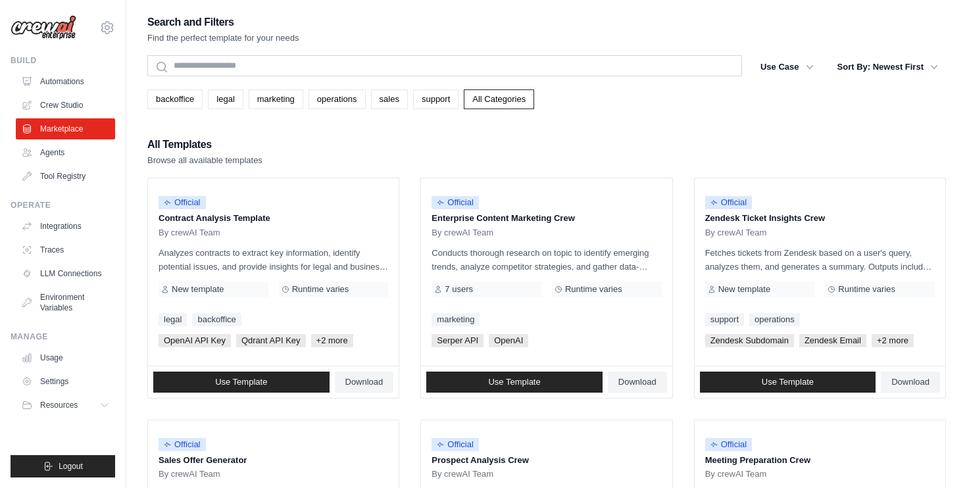
click at [46, 34] on img at bounding box center [44, 27] width 66 height 25
click at [55, 29] on img at bounding box center [44, 27] width 66 height 25
click at [168, 99] on link "backoffice" at bounding box center [174, 99] width 55 height 20
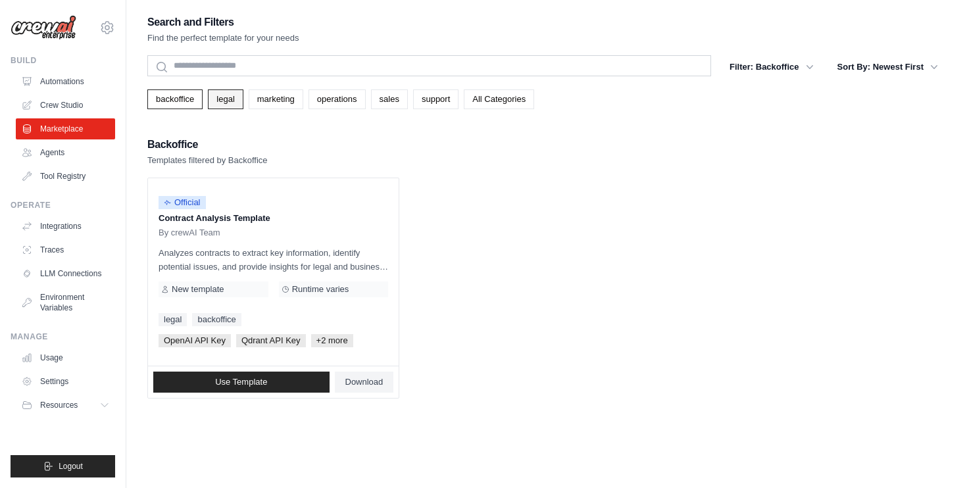
click at [224, 99] on link "legal" at bounding box center [225, 99] width 35 height 20
click at [327, 343] on span "+2 more" at bounding box center [332, 340] width 42 height 13
click at [338, 343] on span "+2 more" at bounding box center [332, 340] width 42 height 13
click at [380, 380] on span "Download" at bounding box center [364, 382] width 38 height 11
click at [168, 103] on link "backoffice" at bounding box center [174, 99] width 55 height 20
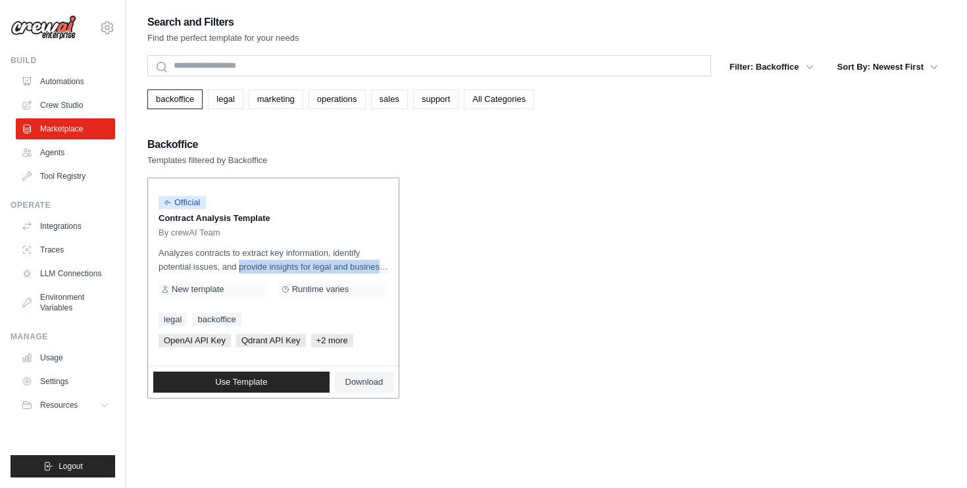
drag, startPoint x: 203, startPoint y: 260, endPoint x: 361, endPoint y: 260, distance: 157.9
click at [360, 260] on p "Analyzes contracts to extract key information, identify potential issues, and p…" at bounding box center [274, 260] width 230 height 28
click at [473, 267] on ul "Official Contract Analysis Template By crewAI Team Analyzes contracts to extrac…" at bounding box center [546, 288] width 799 height 221
click at [275, 105] on link "marketing" at bounding box center [276, 99] width 55 height 20
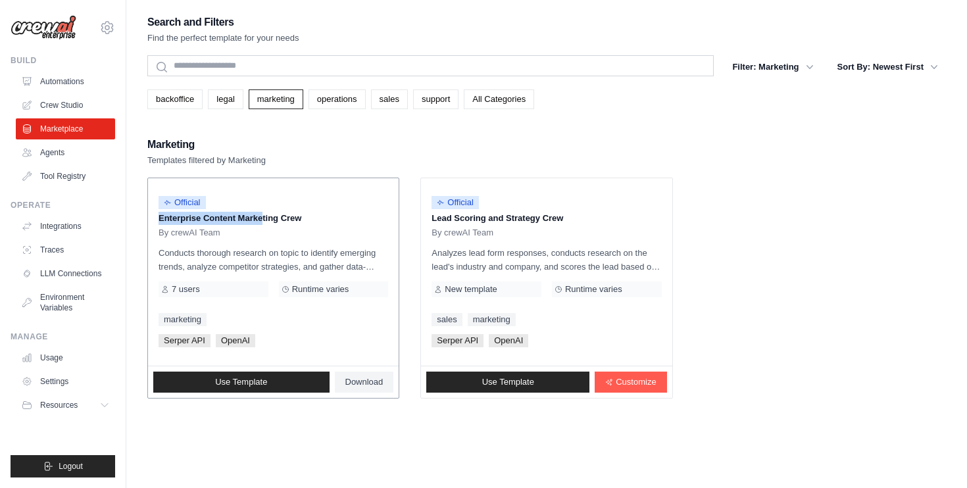
drag, startPoint x: 216, startPoint y: 219, endPoint x: 308, endPoint y: 210, distance: 91.9
click at [309, 211] on div "Official Enterprise Content Marketing Crew By crewAI Team" at bounding box center [274, 213] width 230 height 49
click at [316, 239] on div "Official Enterprise Content Marketing Crew By crewAI Team Conducts thorough res…" at bounding box center [273, 272] width 251 height 188
drag, startPoint x: 493, startPoint y: 249, endPoint x: 557, endPoint y: 249, distance: 63.2
click at [552, 249] on p "Analyzes lead form responses, conducts research on the lead's industry and comp…" at bounding box center [547, 260] width 230 height 28
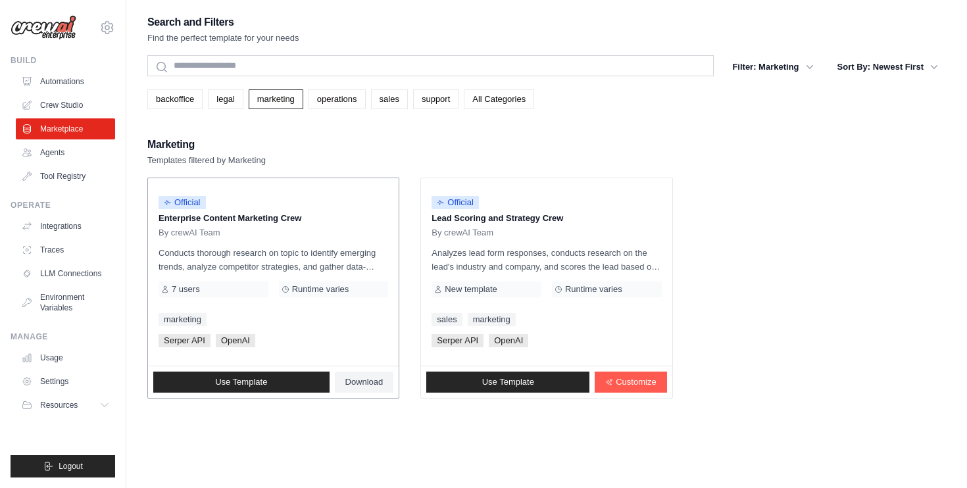
drag, startPoint x: 230, startPoint y: 245, endPoint x: 338, endPoint y: 245, distance: 107.3
click at [337, 245] on div "Official Enterprise Content Marketing Crew By crewAI Team Conducts thorough res…" at bounding box center [273, 272] width 251 height 188
drag, startPoint x: 203, startPoint y: 264, endPoint x: 384, endPoint y: 266, distance: 180.3
click at [383, 266] on p "Conducts thorough research on topic to identify emerging trends, analyze compet…" at bounding box center [274, 260] width 230 height 28
drag, startPoint x: 205, startPoint y: 288, endPoint x: 162, endPoint y: 288, distance: 42.8
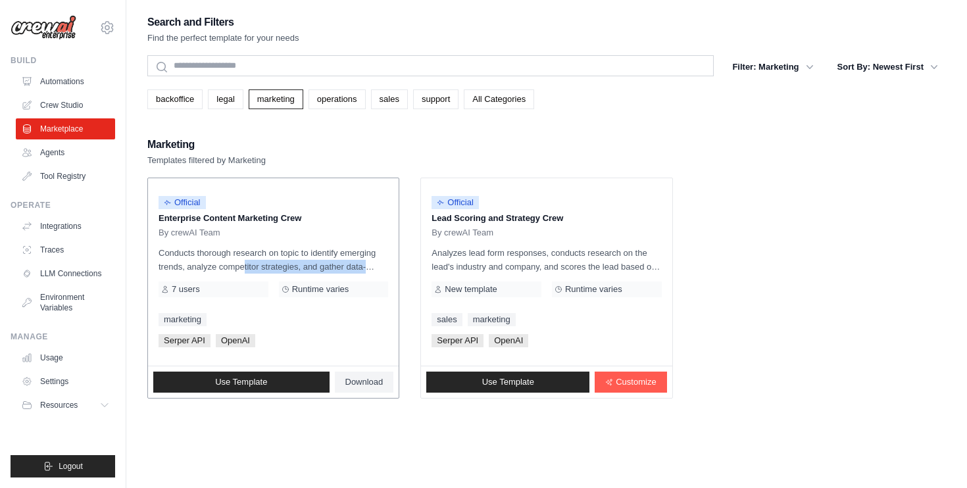
click at [163, 288] on div "7 users" at bounding box center [214, 290] width 110 height 16
click at [372, 386] on span "Download" at bounding box center [364, 382] width 38 height 11
click at [349, 101] on link "operations" at bounding box center [337, 99] width 57 height 20
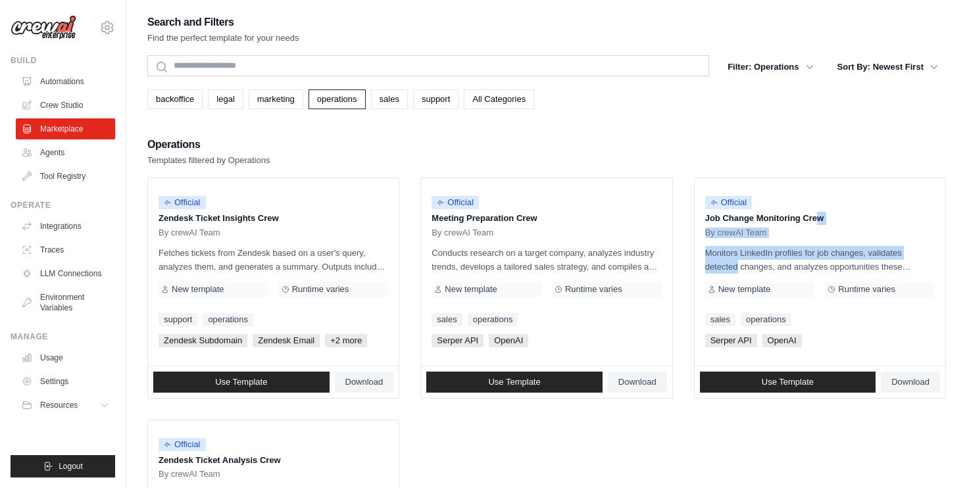
drag, startPoint x: 773, startPoint y: 217, endPoint x: 967, endPoint y: 248, distance: 195.9
click at [967, 248] on div "Search and Filters Find the perfect template for your needs Search Filter: Oper…" at bounding box center [546, 327] width 841 height 628
click at [739, 129] on div "Search and Filters Find the perfect template for your needs Search Filter: Oper…" at bounding box center [546, 327] width 799 height 628
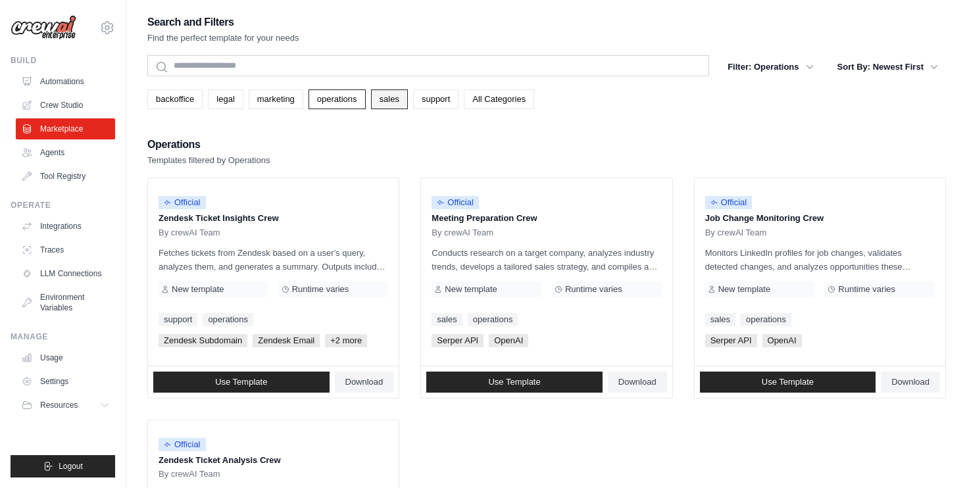
click at [402, 99] on link "sales" at bounding box center [389, 99] width 37 height 20
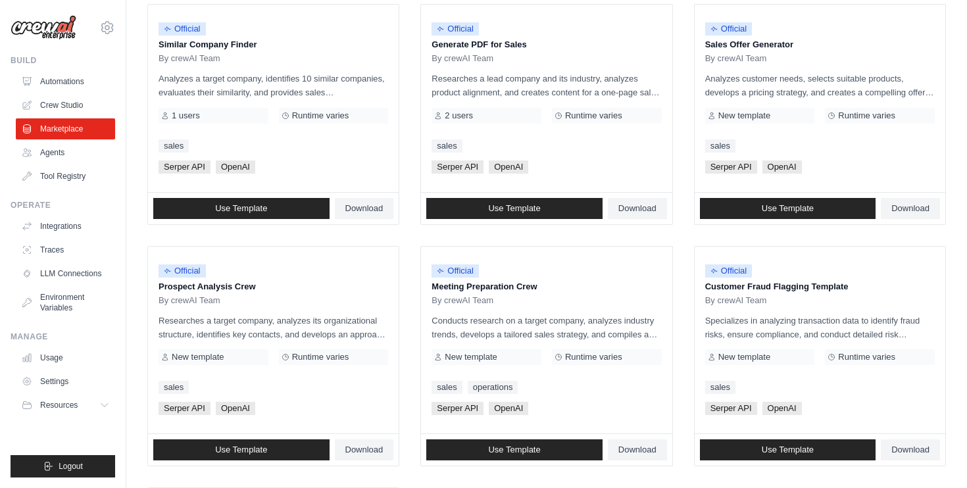
scroll to position [665, 0]
